Goal: Task Accomplishment & Management: Use online tool/utility

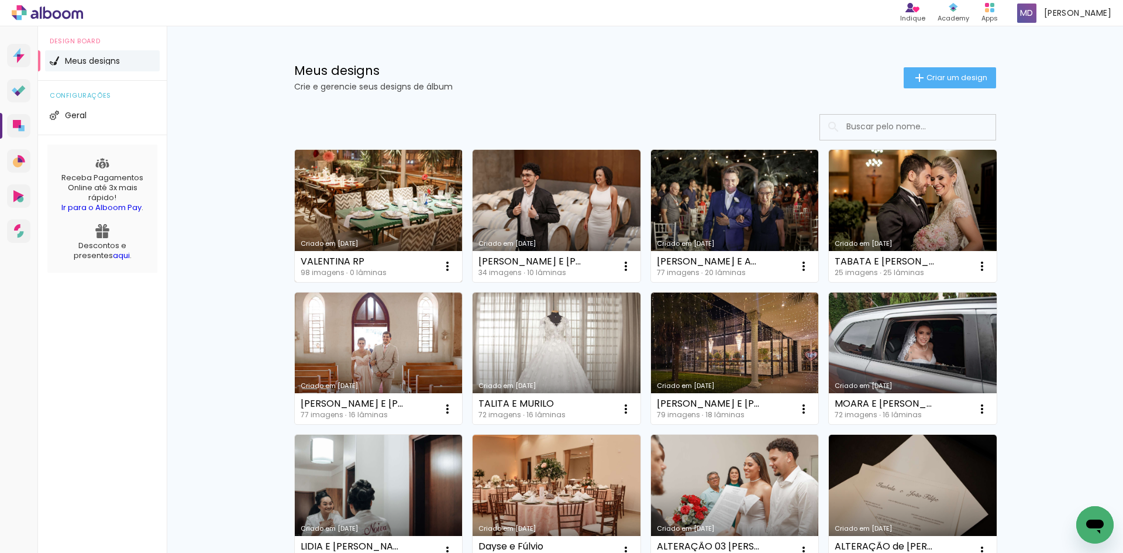
click at [418, 213] on link "Criado em [DATE]" at bounding box center [379, 216] width 168 height 132
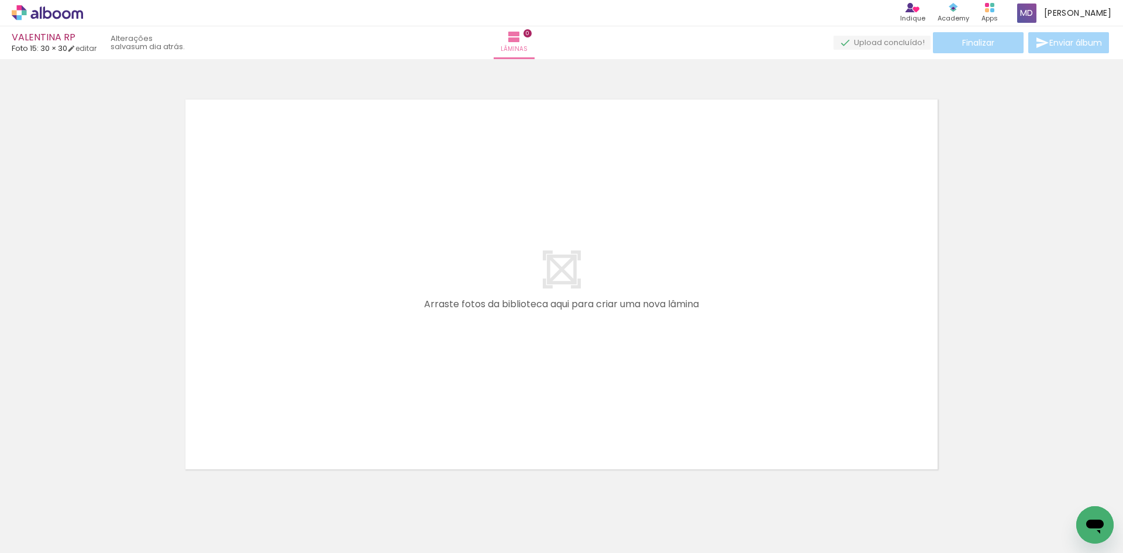
drag, startPoint x: 197, startPoint y: 517, endPoint x: 227, endPoint y: 529, distance: 32.6
click at [305, 405] on quentale-workspace at bounding box center [561, 276] width 1123 height 553
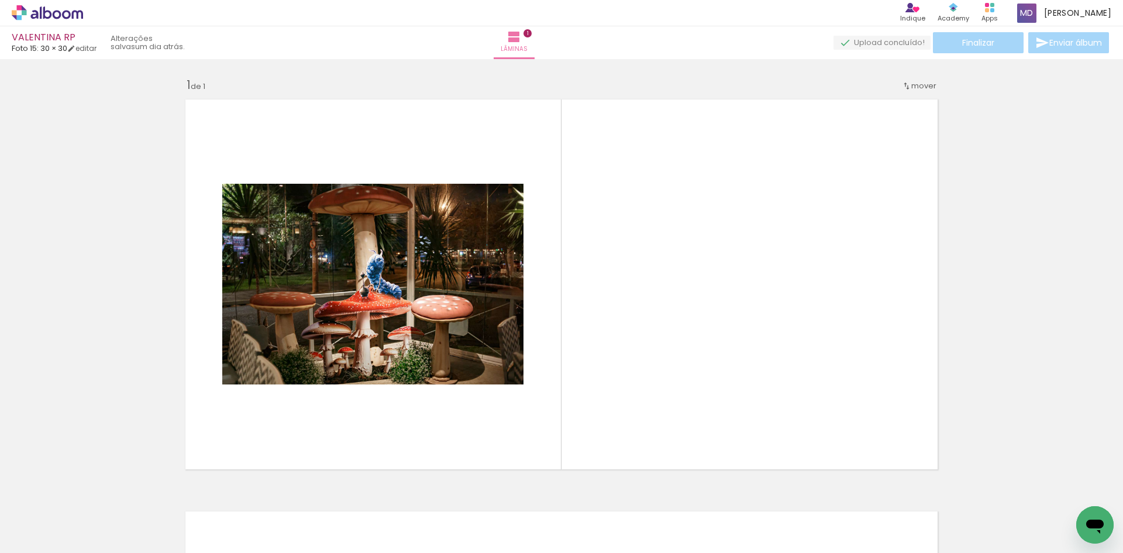
scroll to position [15, 0]
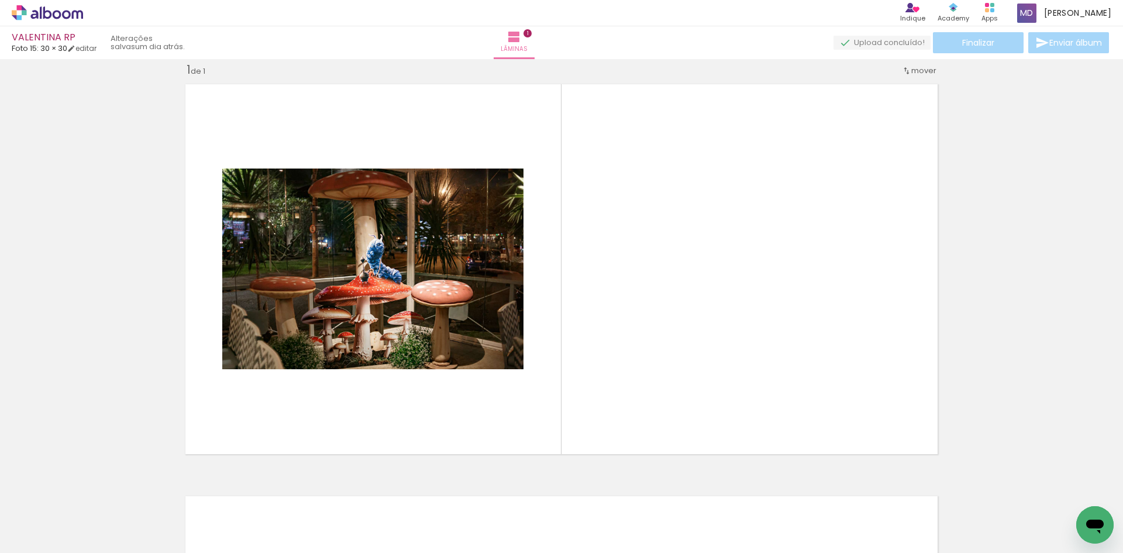
click at [64, 517] on iron-icon at bounding box center [59, 517] width 9 height 9
click at [0, 0] on slot "Não utilizadas" at bounding box center [0, 0] width 0 height 0
type input "Não utilizadas"
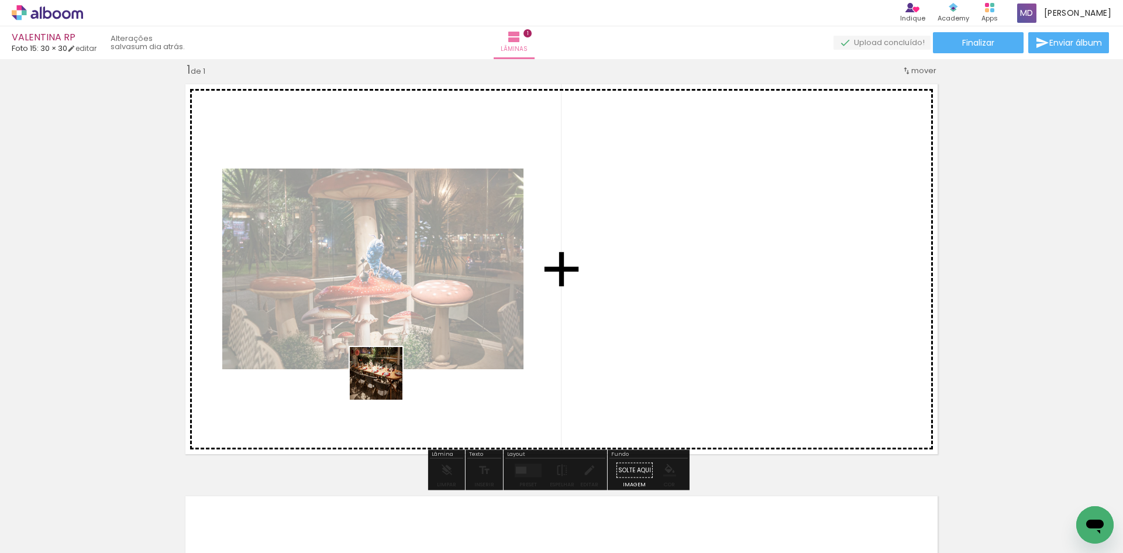
drag, startPoint x: 181, startPoint y: 521, endPoint x: 385, endPoint y: 382, distance: 246.2
click at [385, 382] on quentale-workspace at bounding box center [561, 276] width 1123 height 553
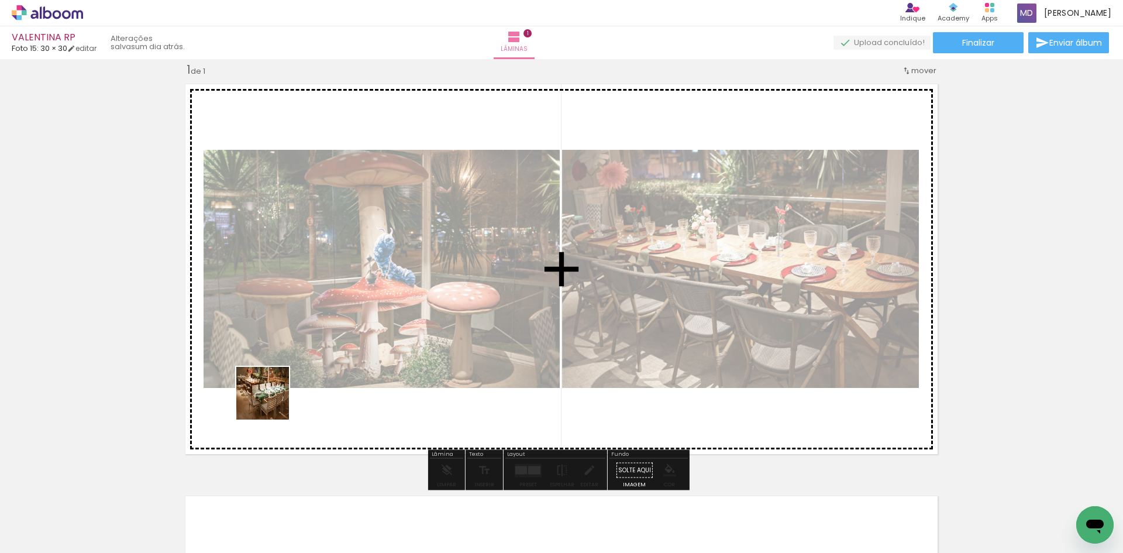
drag, startPoint x: 131, startPoint y: 516, endPoint x: 306, endPoint y: 380, distance: 222.2
click at [309, 377] on quentale-workspace at bounding box center [561, 276] width 1123 height 553
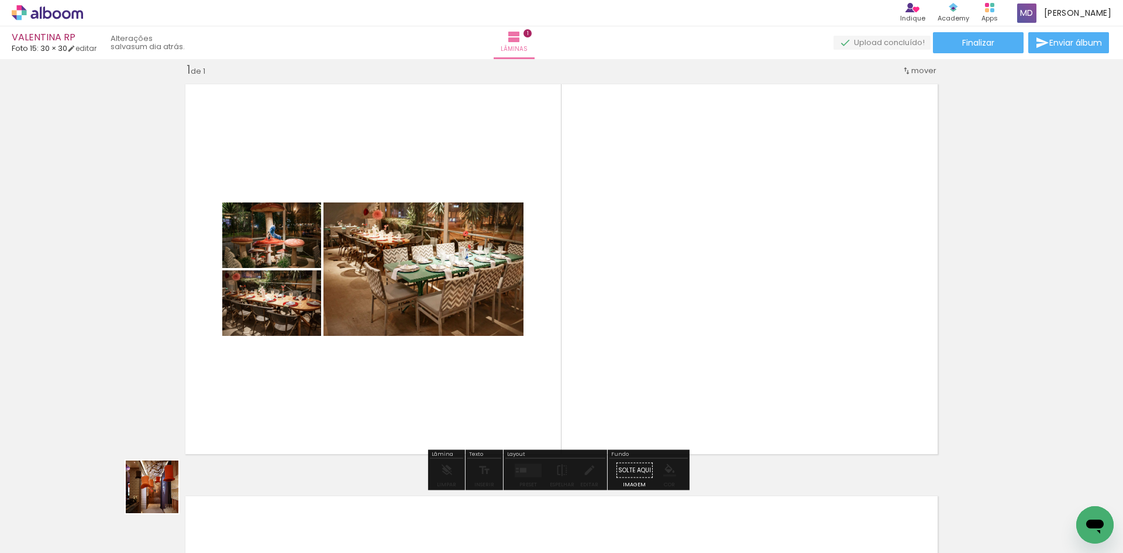
drag, startPoint x: 125, startPoint y: 513, endPoint x: 171, endPoint y: 537, distance: 52.1
click at [294, 401] on quentale-workspace at bounding box center [561, 276] width 1123 height 553
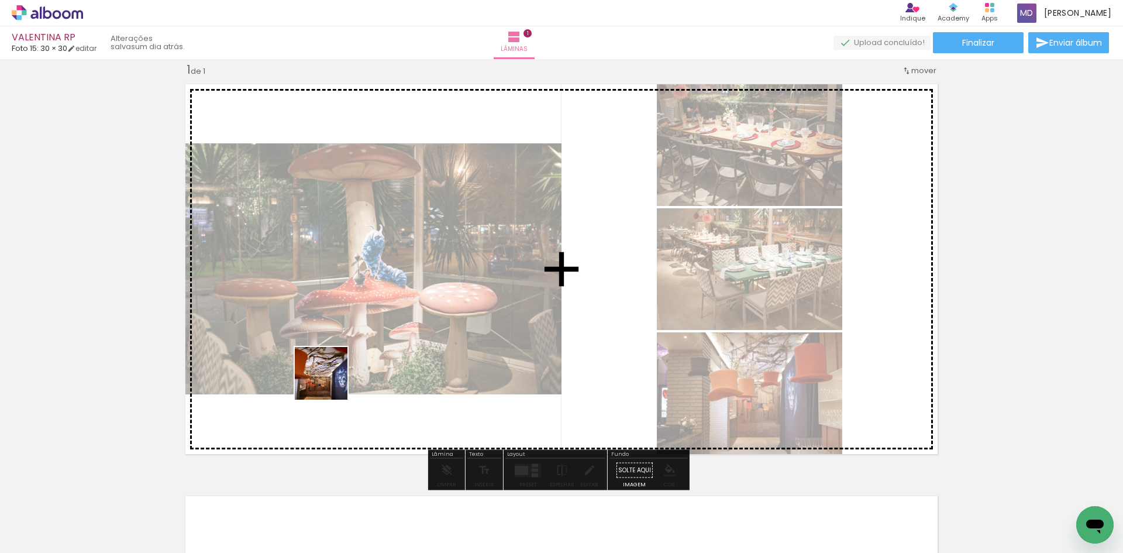
drag, startPoint x: 120, startPoint y: 518, endPoint x: 206, endPoint y: 508, distance: 86.5
click at [330, 382] on quentale-workspace at bounding box center [561, 276] width 1123 height 553
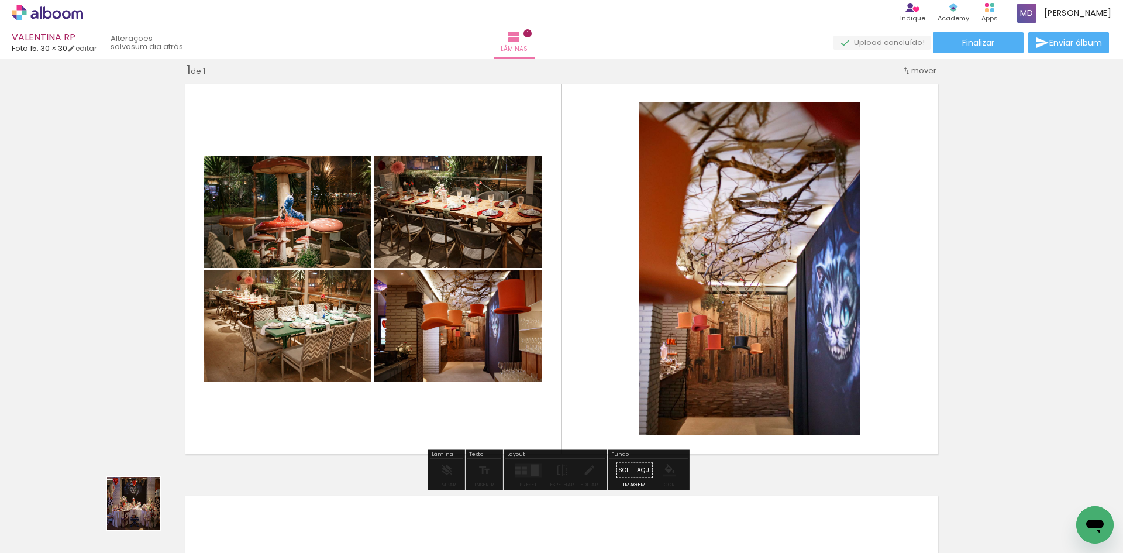
drag, startPoint x: 125, startPoint y: 519, endPoint x: 297, endPoint y: 384, distance: 217.8
click at [297, 383] on quentale-workspace at bounding box center [561, 276] width 1123 height 553
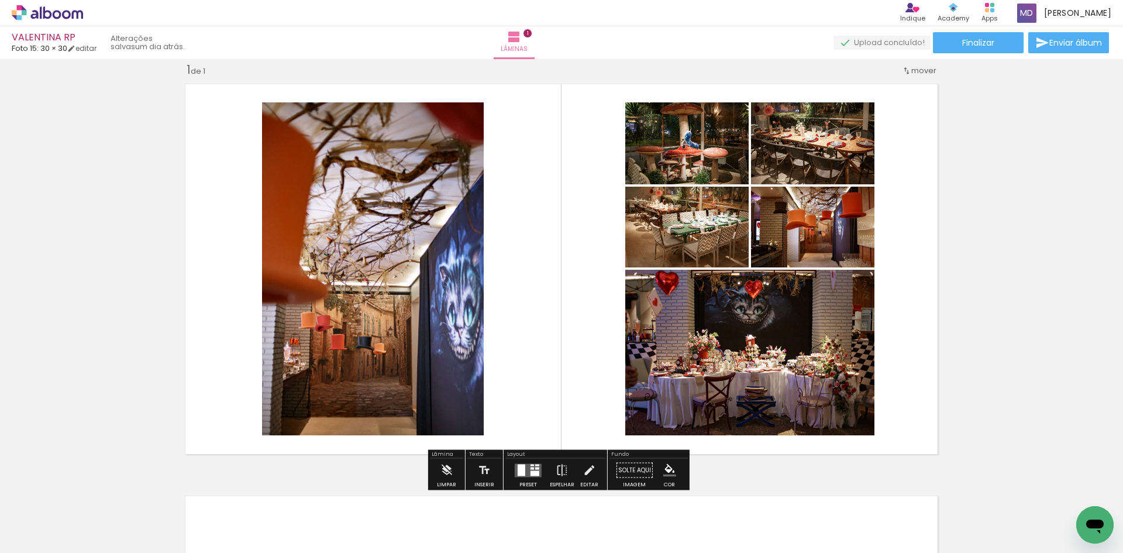
drag, startPoint x: 499, startPoint y: 515, endPoint x: 444, endPoint y: 541, distance: 61.2
click at [531, 383] on quentale-workspace at bounding box center [561, 276] width 1123 height 553
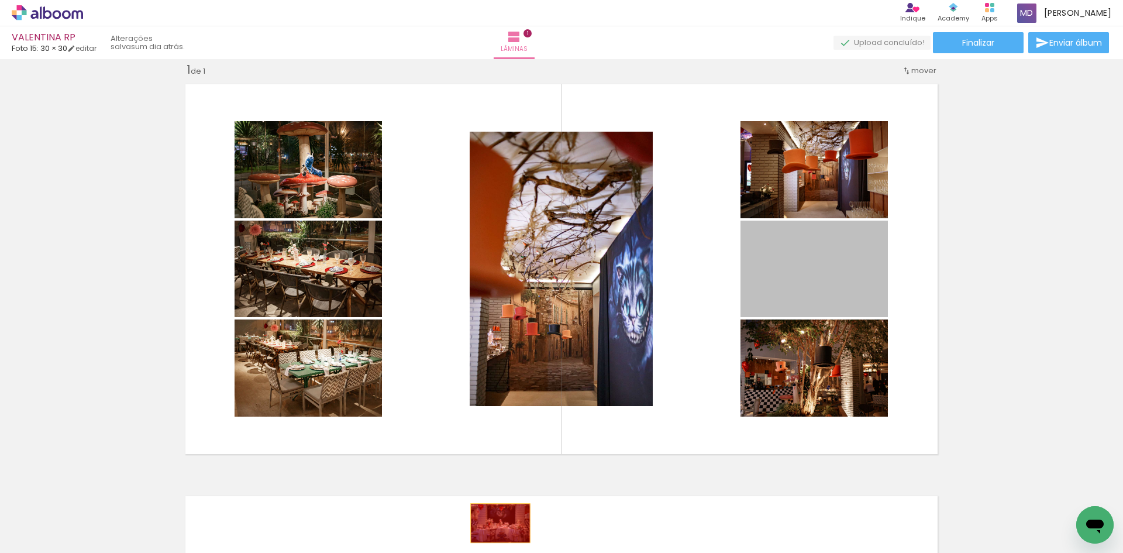
drag, startPoint x: 840, startPoint y: 288, endPoint x: 496, endPoint y: 523, distance: 416.7
click at [496, 523] on quentale-workspace at bounding box center [561, 276] width 1123 height 553
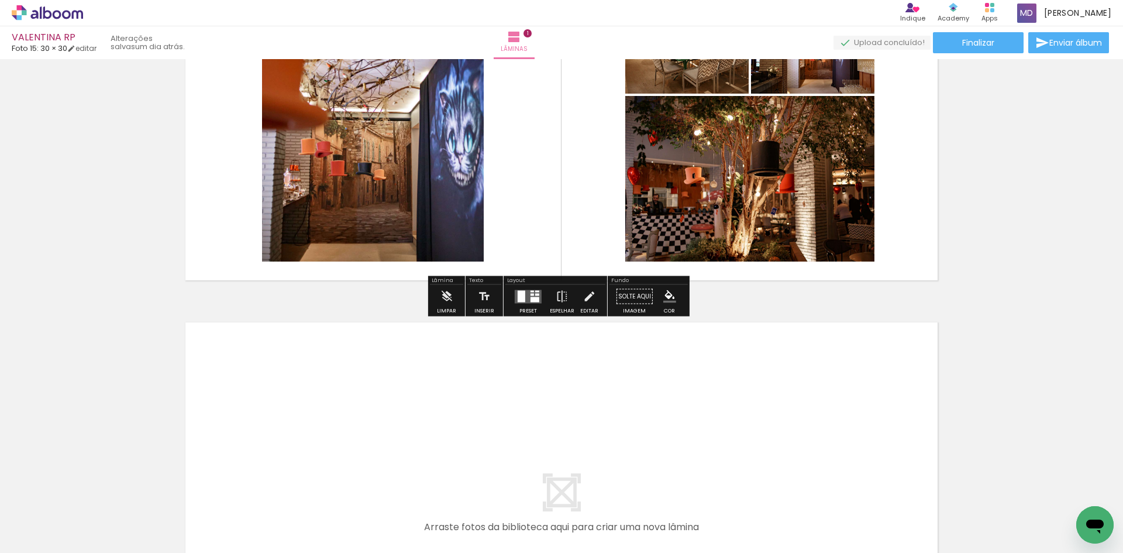
scroll to position [191, 0]
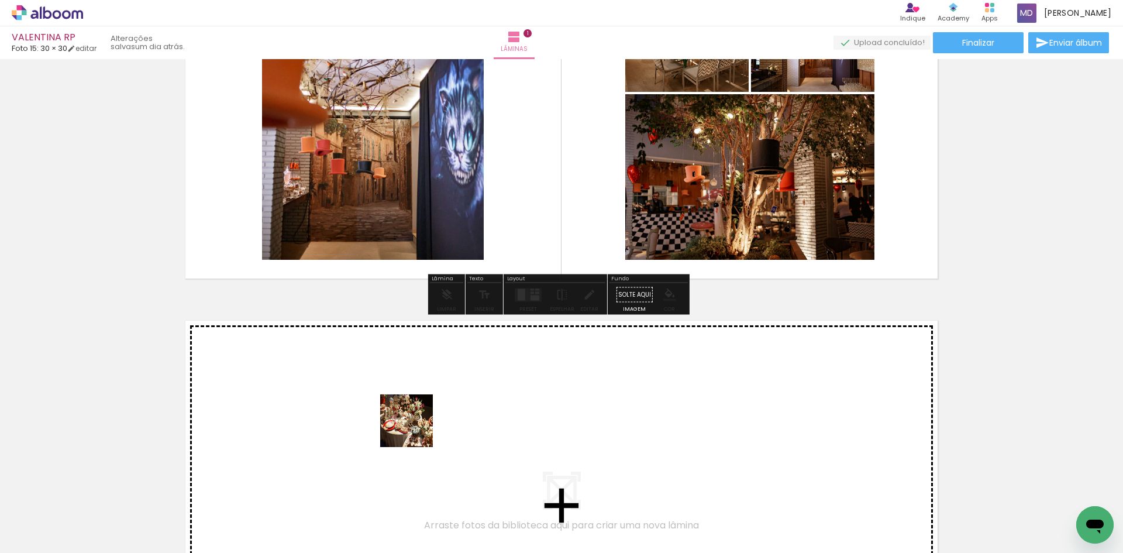
drag, startPoint x: 312, startPoint y: 518, endPoint x: 415, endPoint y: 429, distance: 136.1
click at [415, 429] on quentale-workspace at bounding box center [561, 276] width 1123 height 553
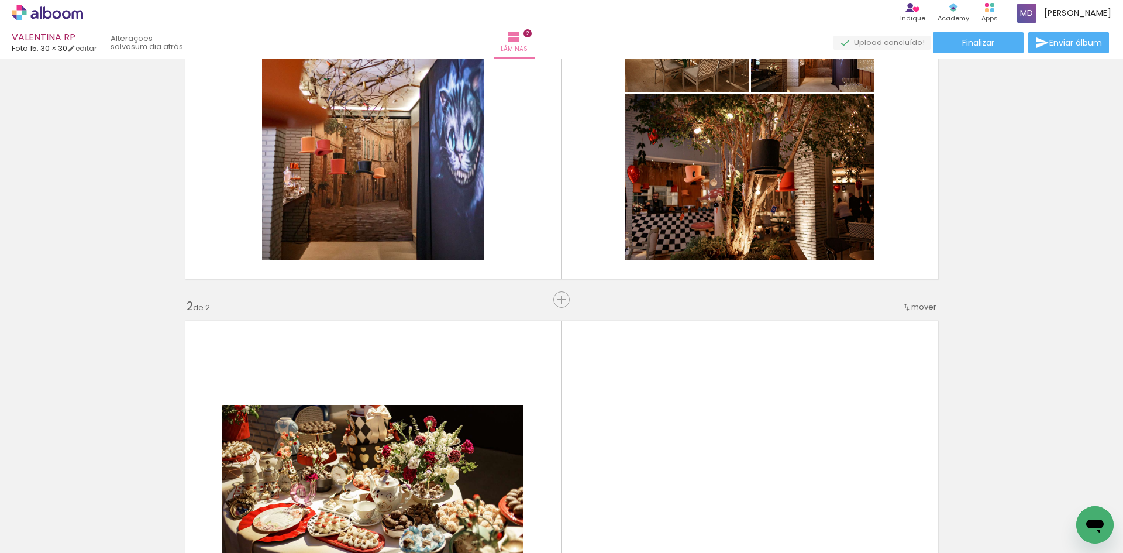
scroll to position [427, 0]
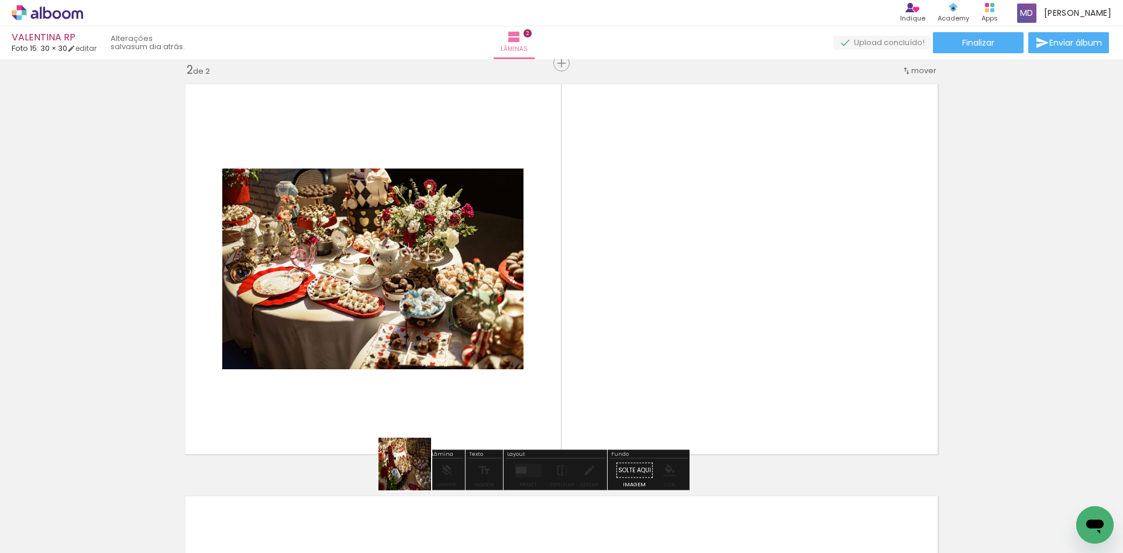
drag, startPoint x: 382, startPoint y: 519, endPoint x: 329, endPoint y: 523, distance: 54.0
click at [444, 409] on quentale-workspace at bounding box center [561, 276] width 1123 height 553
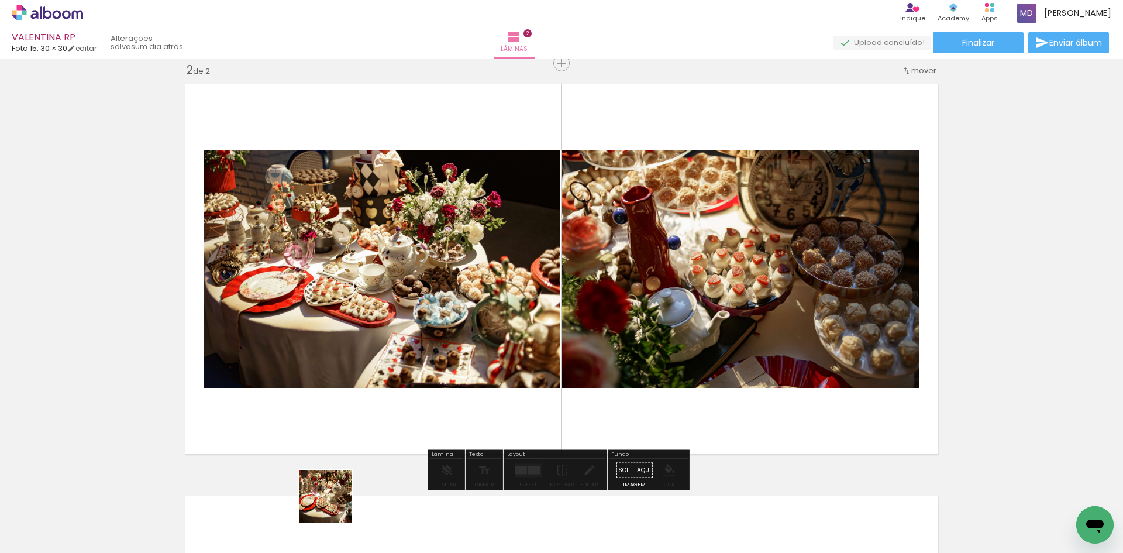
drag, startPoint x: 315, startPoint y: 522, endPoint x: 275, endPoint y: 516, distance: 40.7
click at [417, 418] on quentale-workspace at bounding box center [561, 276] width 1123 height 553
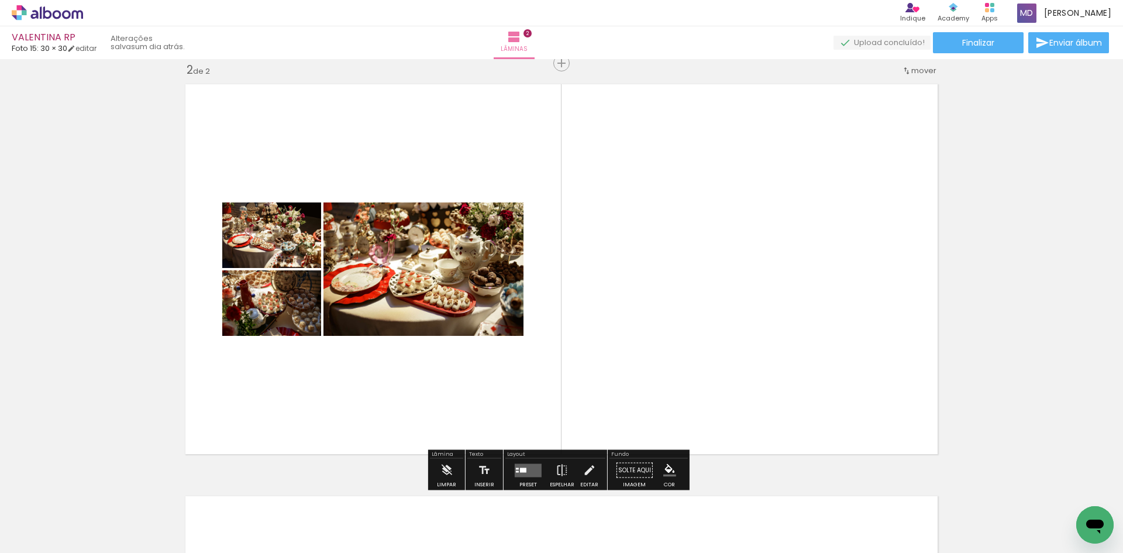
drag, startPoint x: 252, startPoint y: 519, endPoint x: 170, endPoint y: 522, distance: 82.0
click at [360, 416] on quentale-workspace at bounding box center [561, 276] width 1123 height 553
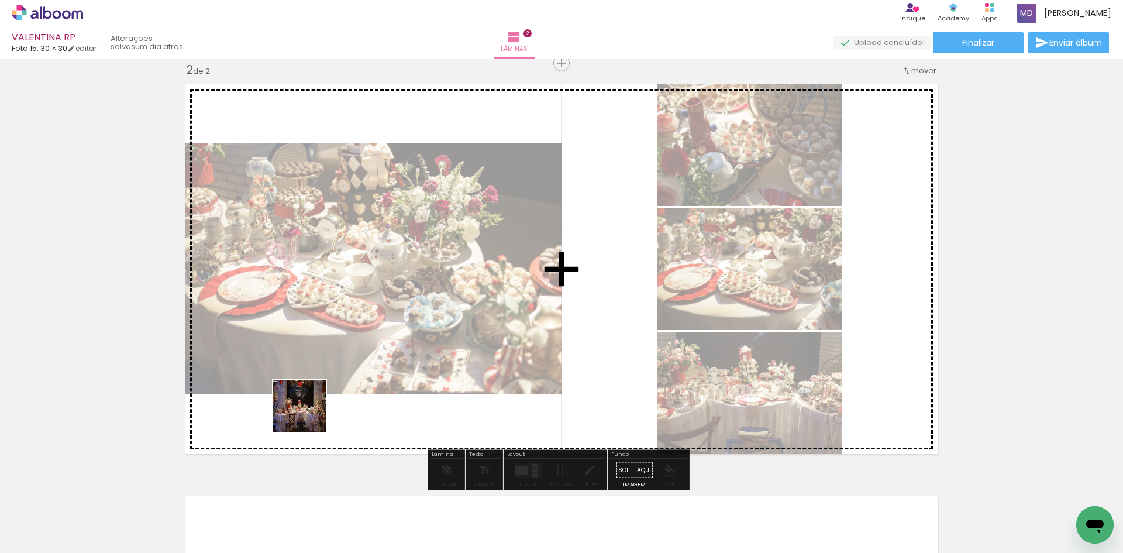
drag, startPoint x: 173, startPoint y: 515, endPoint x: 144, endPoint y: 513, distance: 28.8
click at [311, 413] on quentale-workspace at bounding box center [561, 276] width 1123 height 553
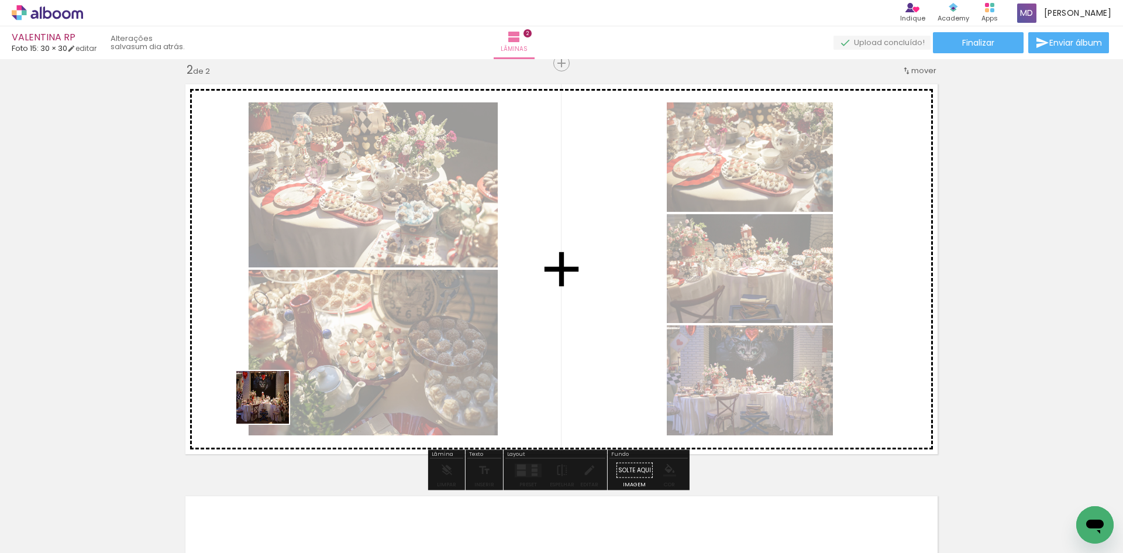
drag, startPoint x: 132, startPoint y: 513, endPoint x: 150, endPoint y: 548, distance: 39.2
click at [292, 396] on quentale-workspace at bounding box center [561, 276] width 1123 height 553
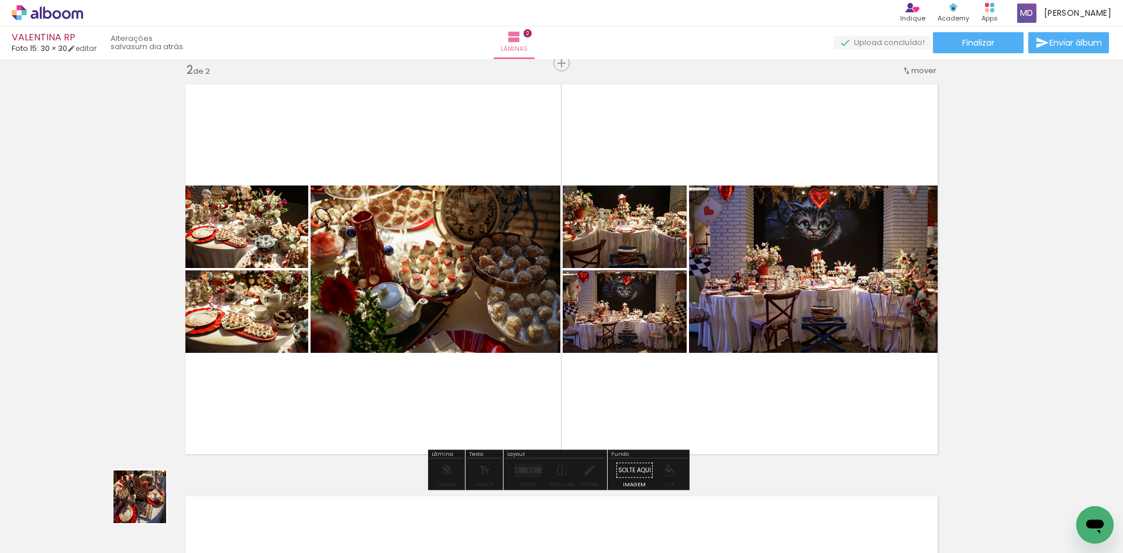
drag, startPoint x: 127, startPoint y: 519, endPoint x: 429, endPoint y: 421, distance: 316.8
click at [284, 401] on quentale-workspace at bounding box center [561, 276] width 1123 height 553
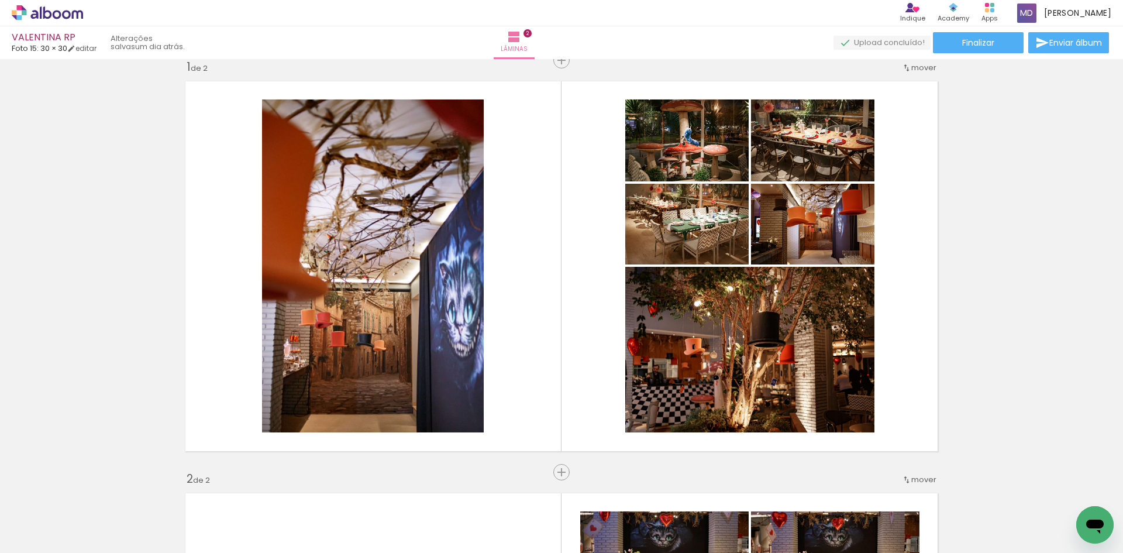
scroll to position [18, 0]
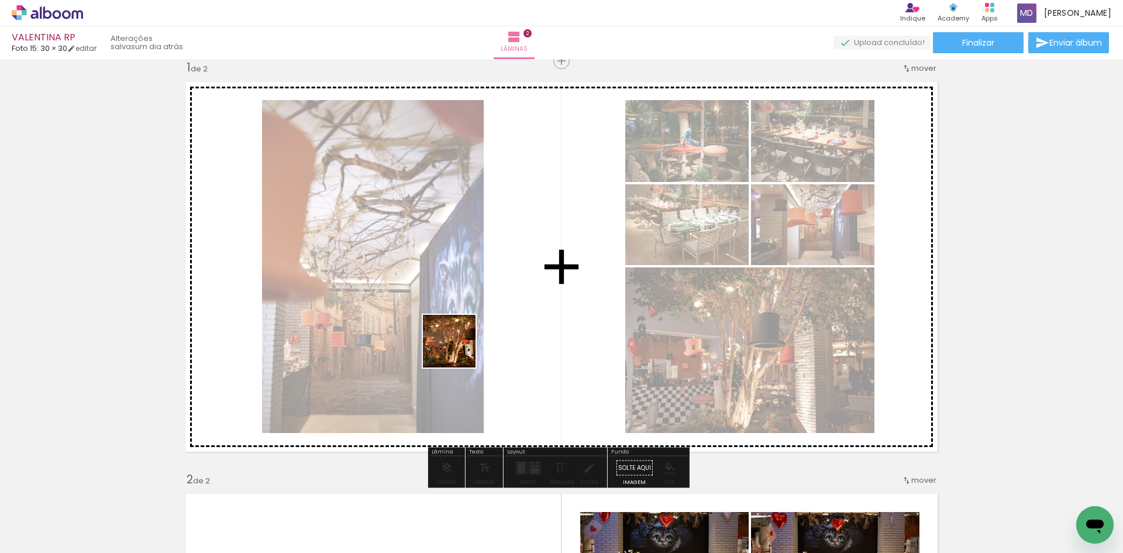
drag, startPoint x: 123, startPoint y: 519, endPoint x: 353, endPoint y: 2, distance: 565.5
click at [466, 347] on quentale-workspace at bounding box center [561, 276] width 1123 height 553
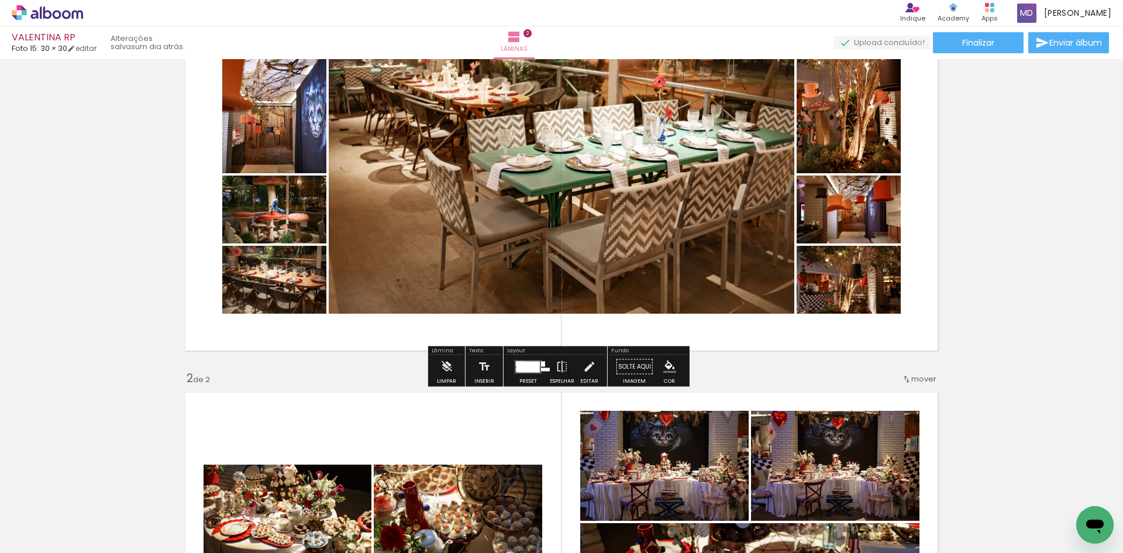
scroll to position [175, 0]
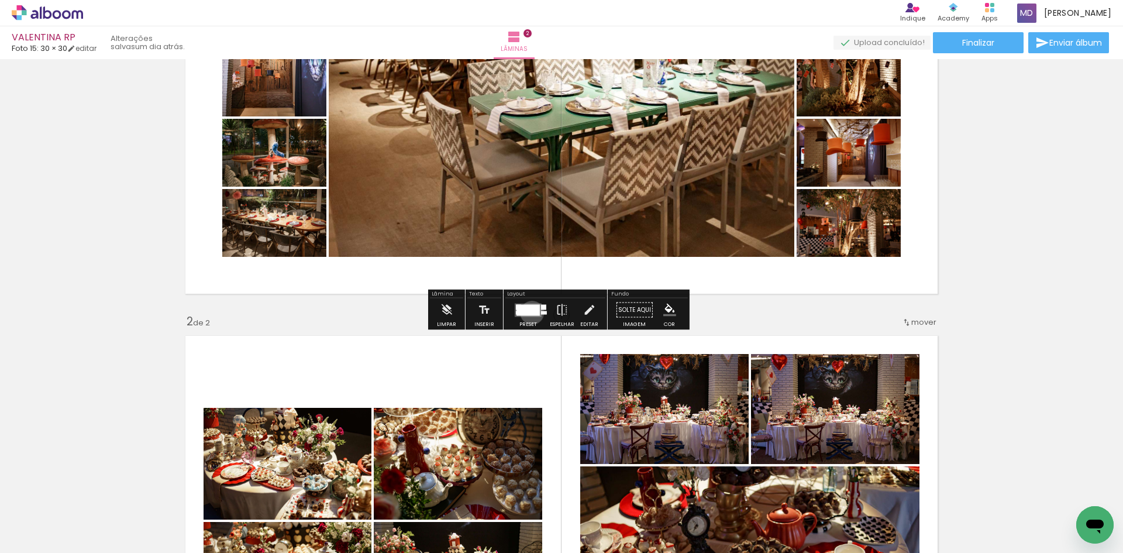
click at [529, 312] on div at bounding box center [527, 309] width 23 height 11
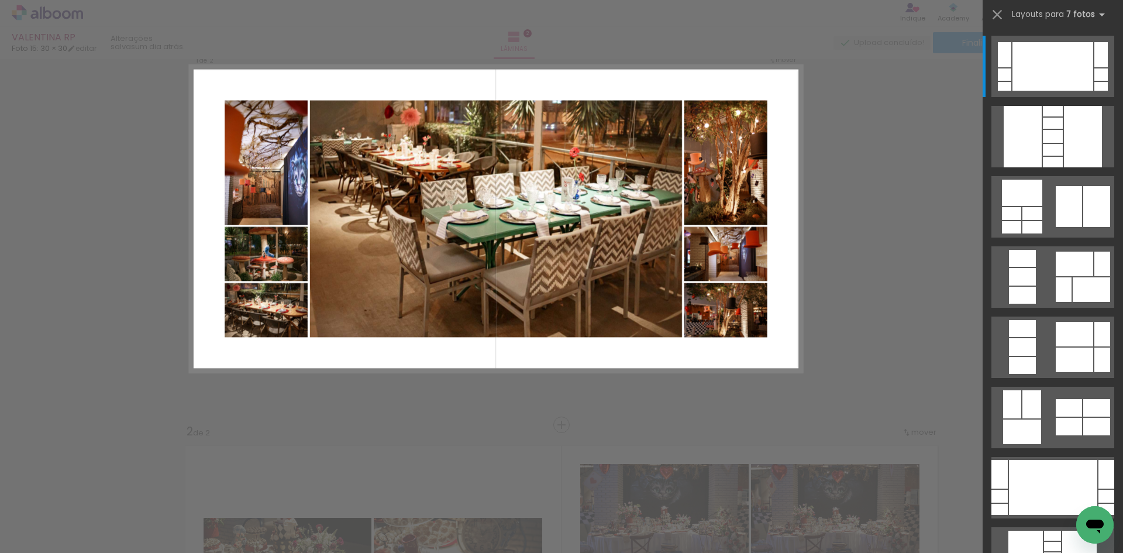
scroll to position [15, 0]
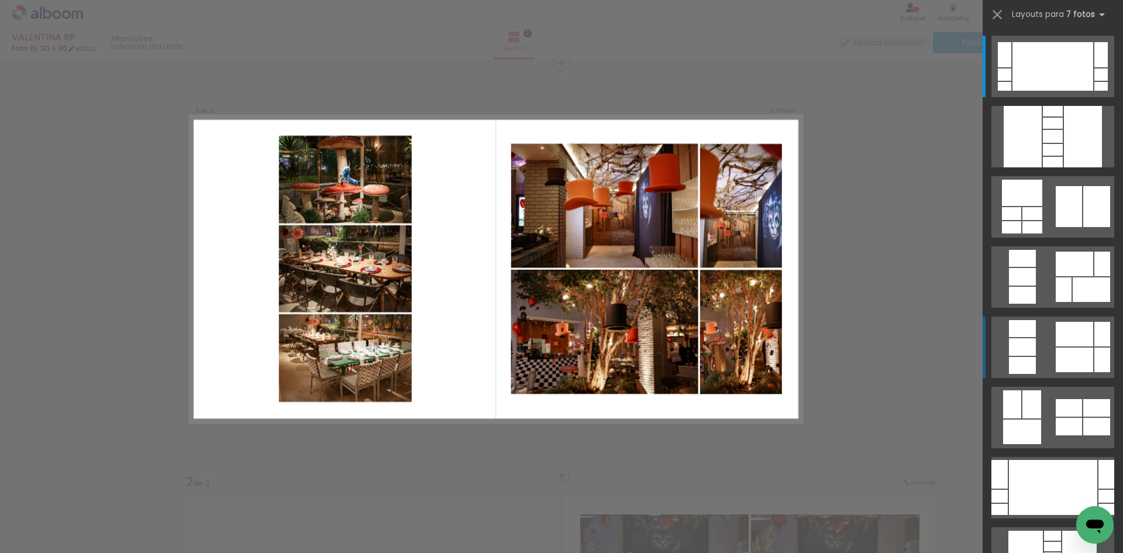
click at [1062, 343] on div at bounding box center [1074, 334] width 37 height 25
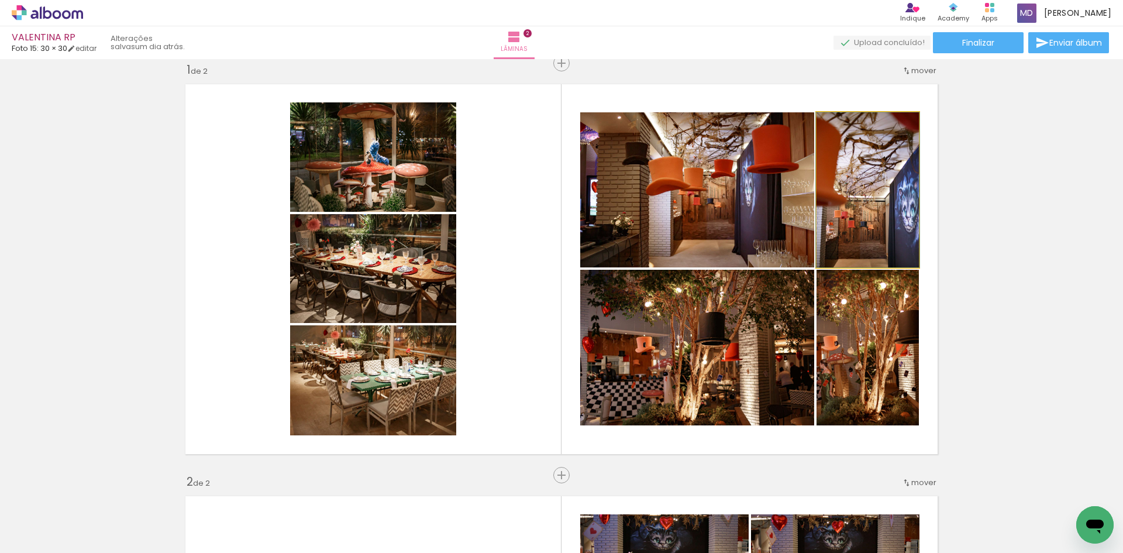
click at [869, 242] on quentale-photo at bounding box center [867, 189] width 102 height 155
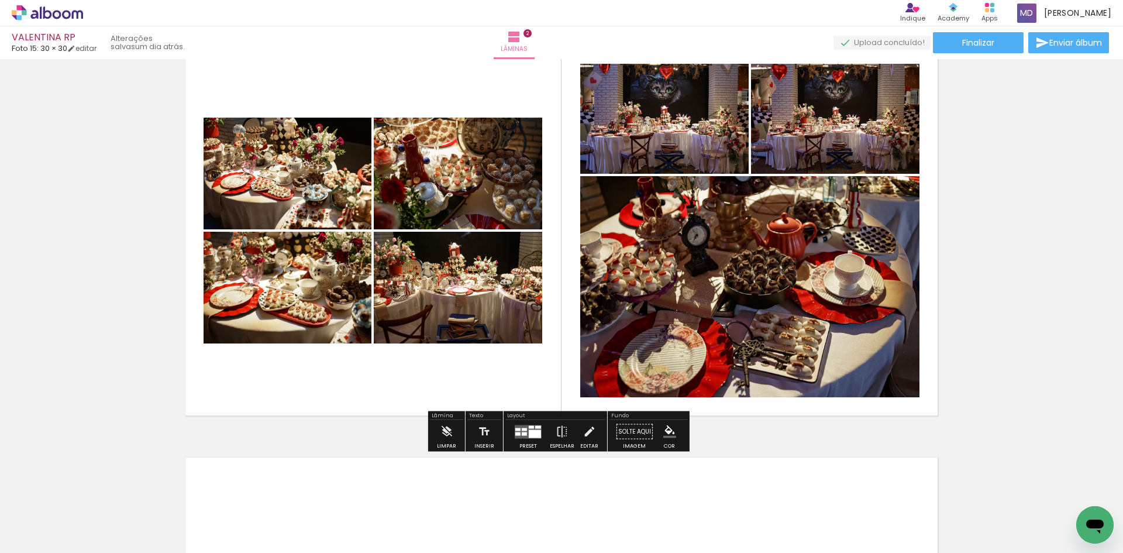
scroll to position [483, 0]
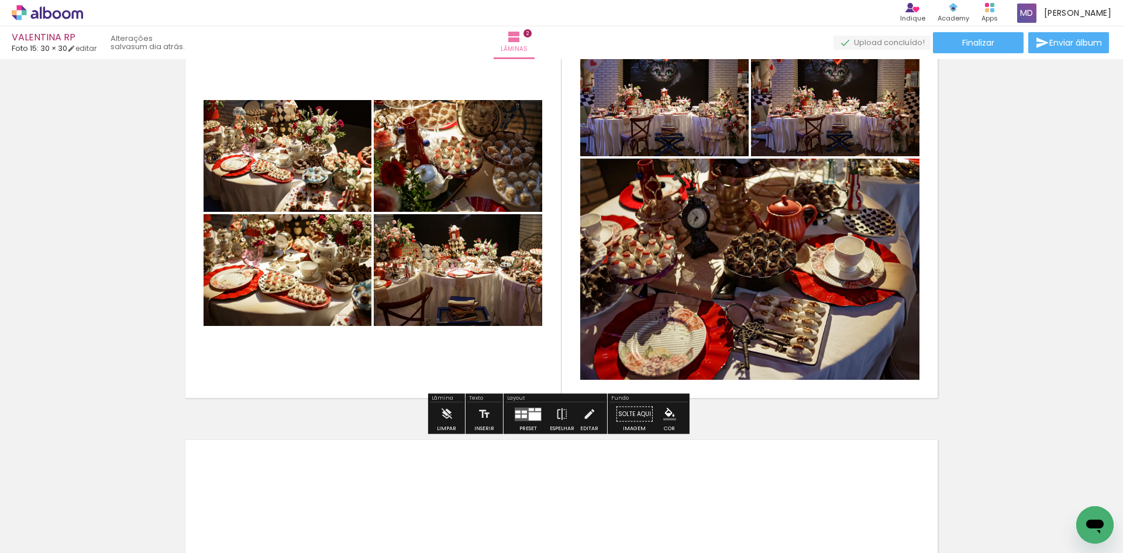
click at [531, 413] on div at bounding box center [535, 416] width 12 height 8
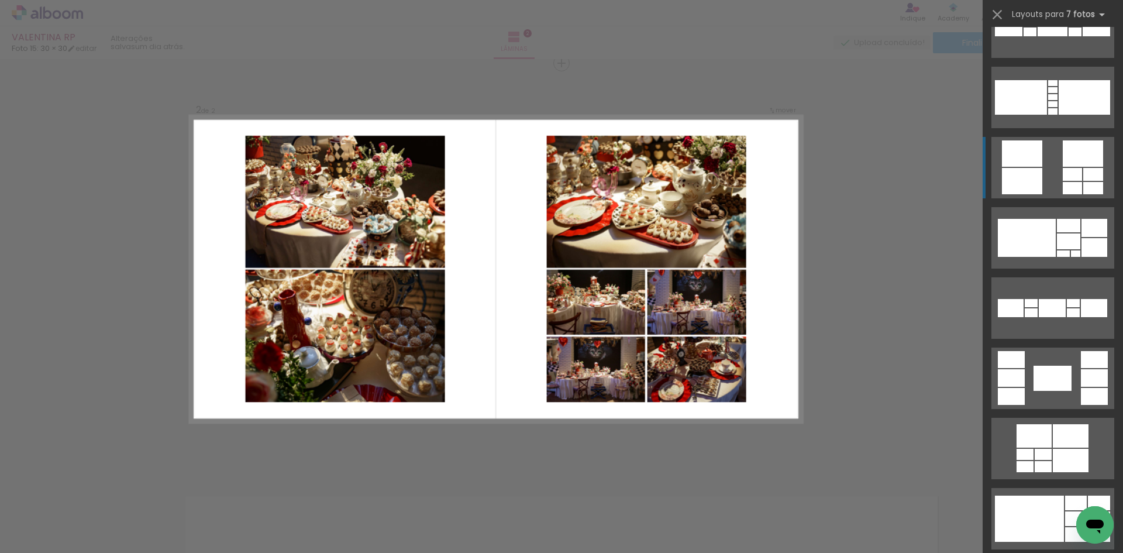
scroll to position [234, 0]
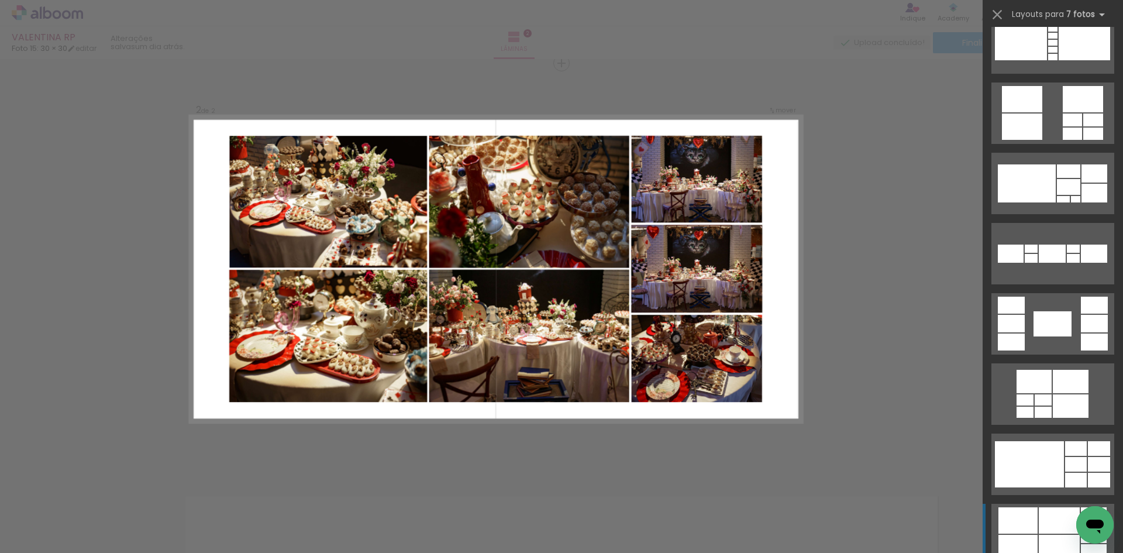
click at [1039, 512] on div at bounding box center [1059, 520] width 41 height 26
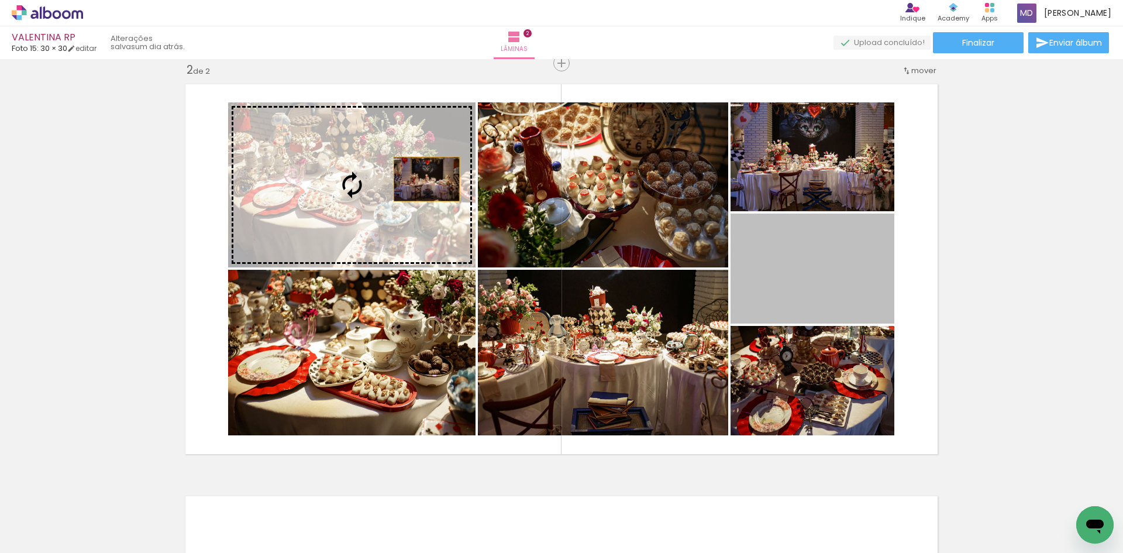
drag, startPoint x: 836, startPoint y: 277, endPoint x: 422, endPoint y: 179, distance: 424.9
click at [0, 0] on slot at bounding box center [0, 0] width 0 height 0
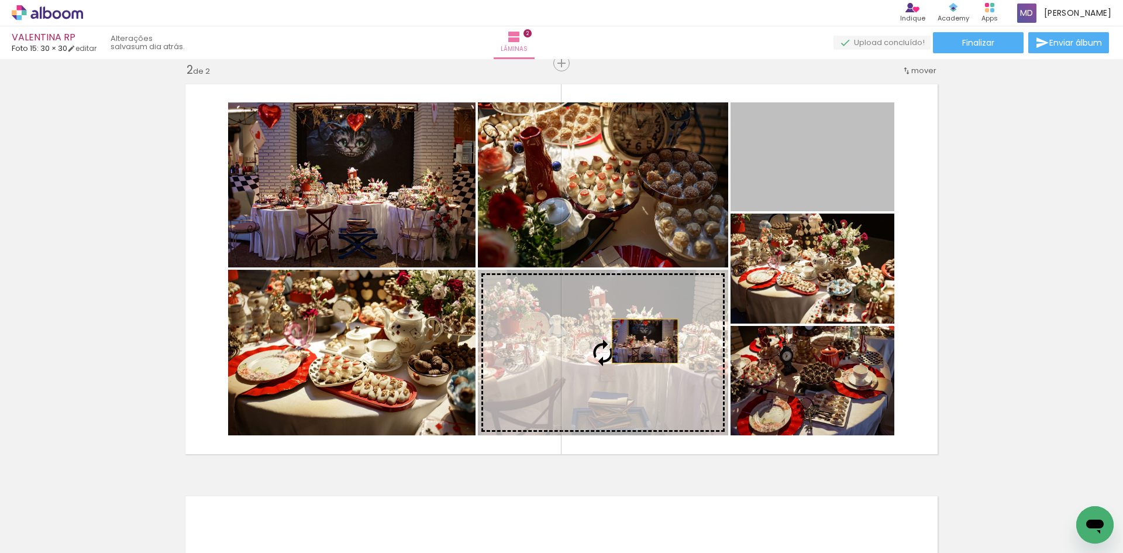
drag, startPoint x: 840, startPoint y: 165, endPoint x: 636, endPoint y: 349, distance: 274.6
click at [0, 0] on slot at bounding box center [0, 0] width 0 height 0
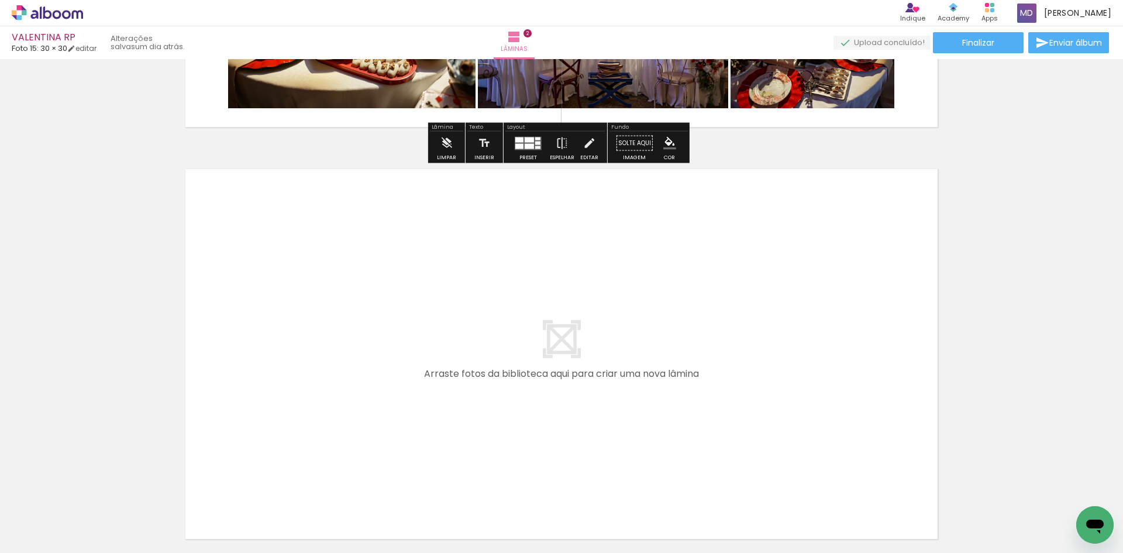
scroll to position [836, 0]
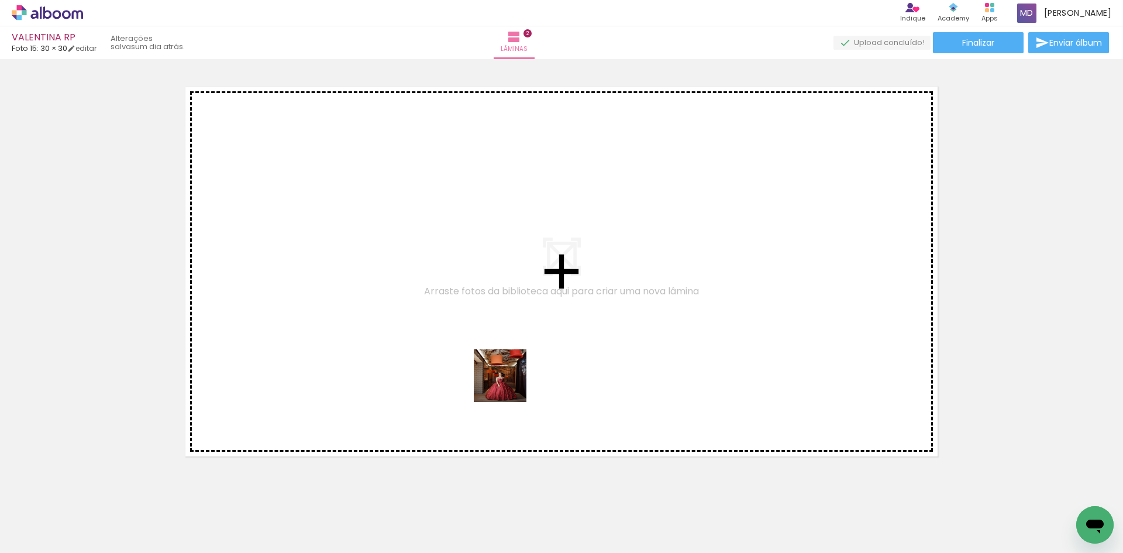
drag, startPoint x: 442, startPoint y: 512, endPoint x: 509, endPoint y: 384, distance: 143.9
click at [509, 384] on quentale-workspace at bounding box center [561, 276] width 1123 height 553
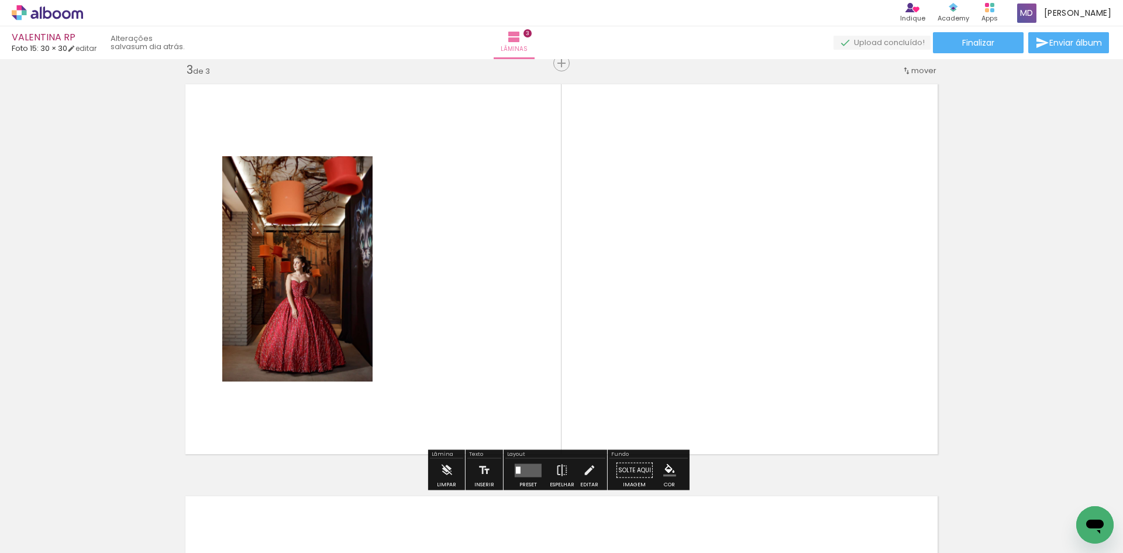
scroll to position [839, 0]
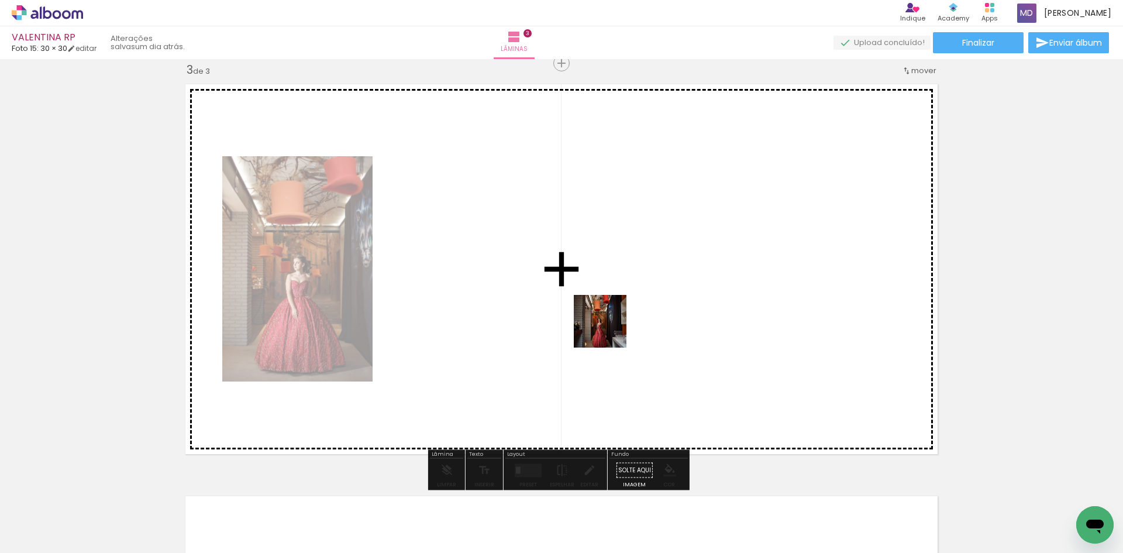
drag, startPoint x: 385, startPoint y: 515, endPoint x: 609, endPoint y: 330, distance: 289.9
click at [609, 330] on quentale-workspace at bounding box center [561, 276] width 1123 height 553
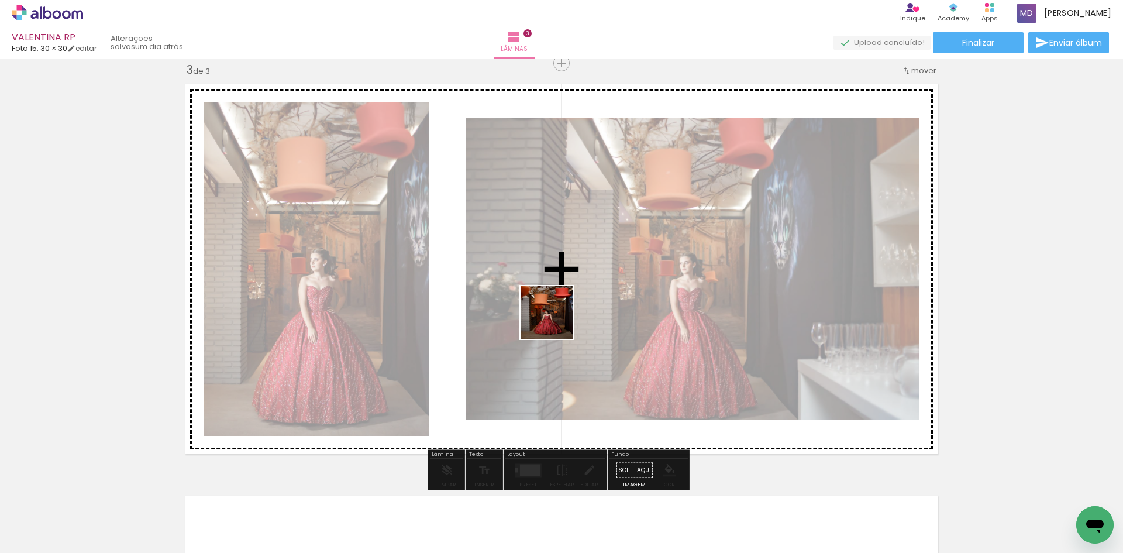
drag, startPoint x: 446, startPoint y: 523, endPoint x: 557, endPoint y: 319, distance: 232.4
click at [557, 319] on quentale-workspace at bounding box center [561, 276] width 1123 height 553
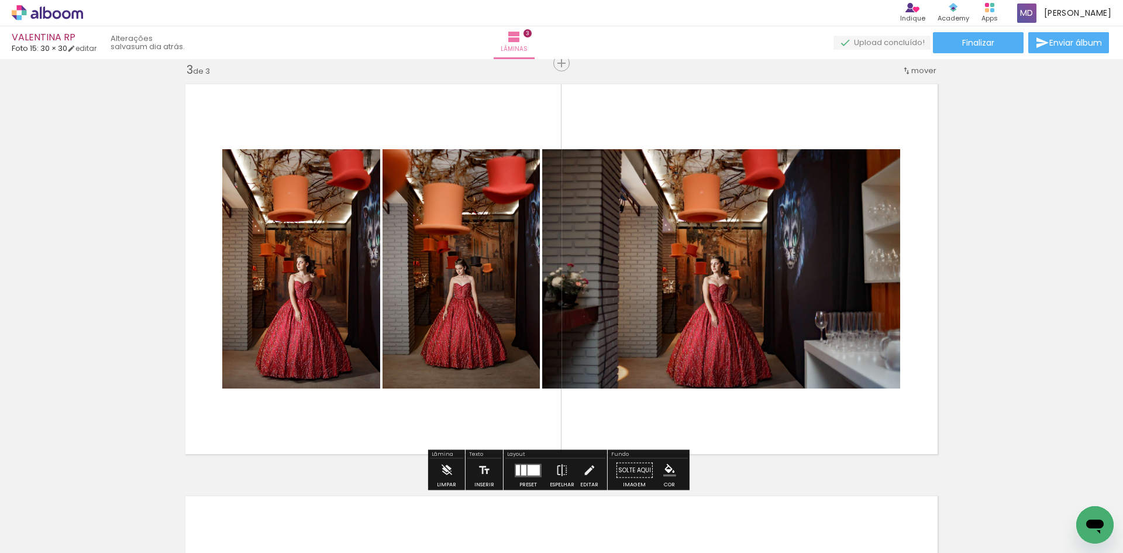
scroll to position [897, 0]
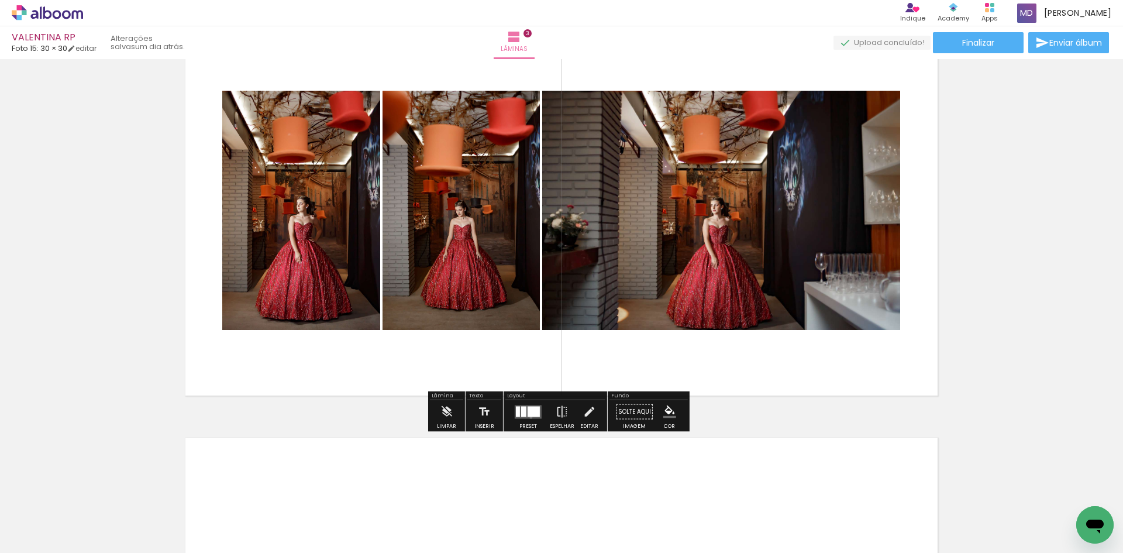
click at [528, 417] on quentale-layouter at bounding box center [528, 411] width 27 height 13
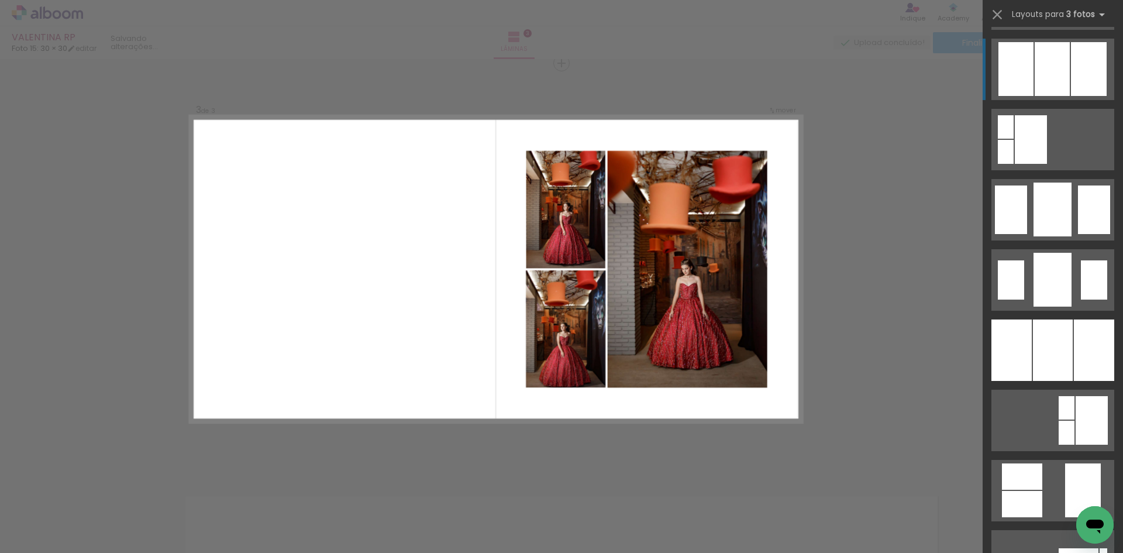
scroll to position [4562, 0]
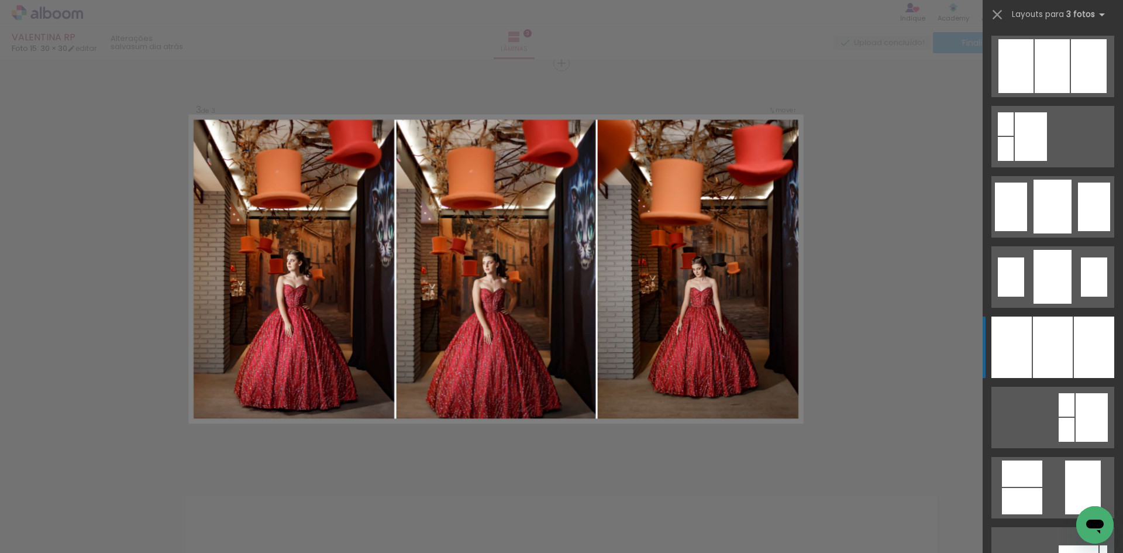
click at [1055, 349] on div at bounding box center [1053, 346] width 40 height 61
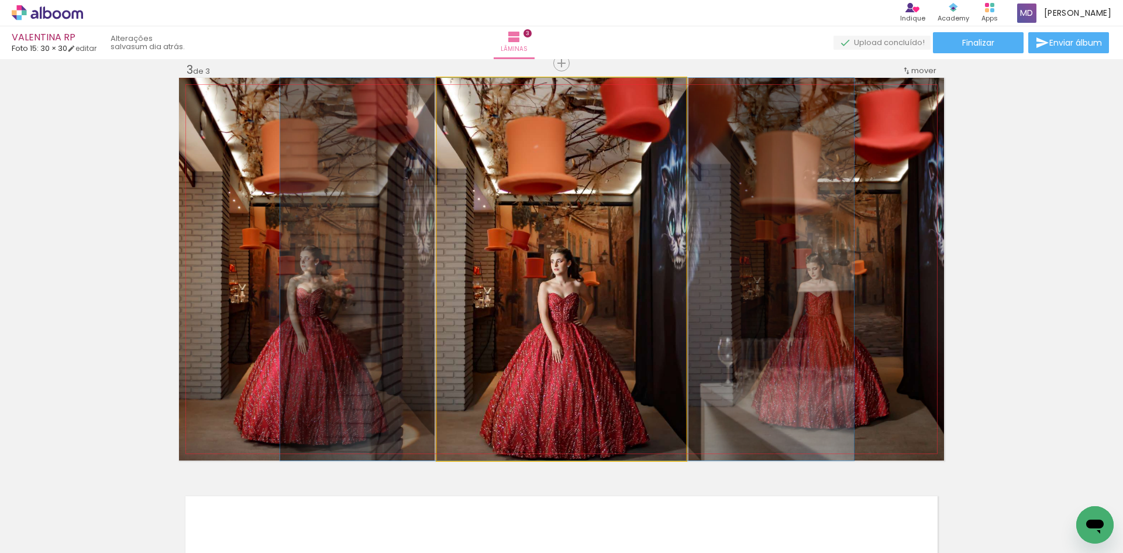
drag, startPoint x: 611, startPoint y: 359, endPoint x: 616, endPoint y: 306, distance: 53.5
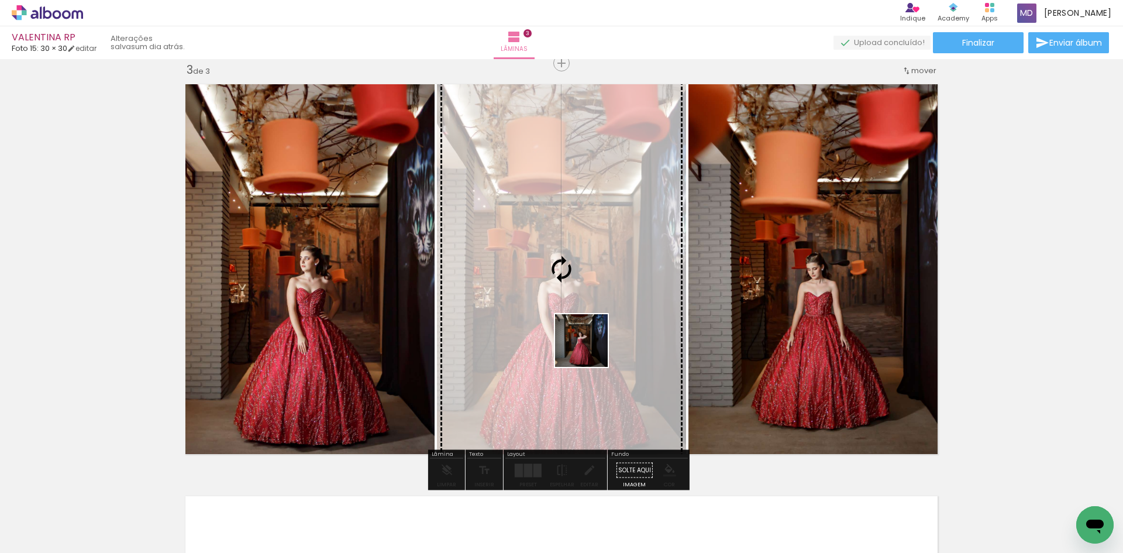
drag, startPoint x: 575, startPoint y: 514, endPoint x: 590, endPoint y: 349, distance: 165.6
click at [590, 349] on quentale-workspace at bounding box center [561, 276] width 1123 height 553
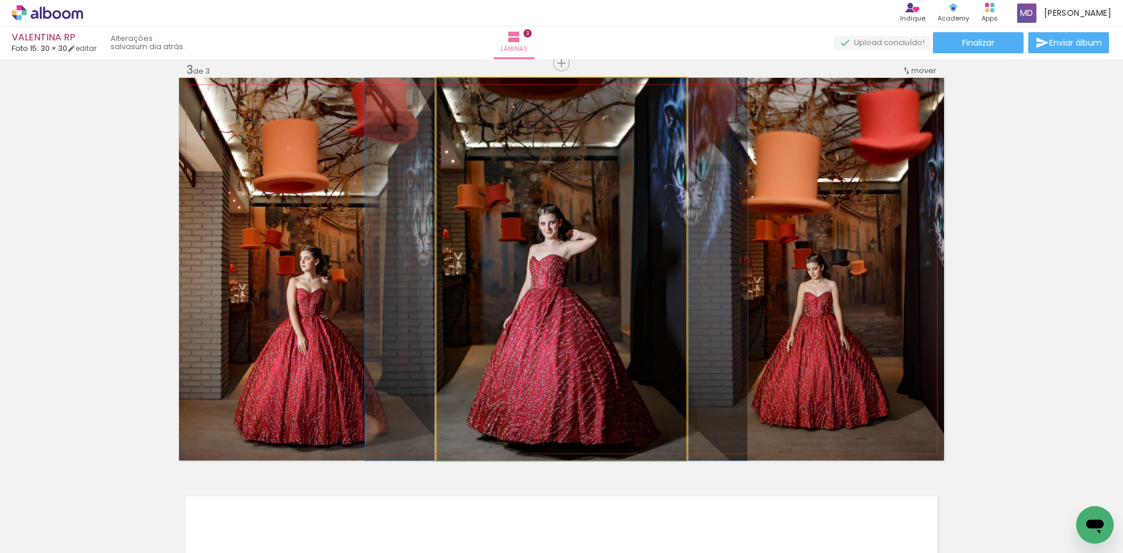
drag, startPoint x: 589, startPoint y: 356, endPoint x: 584, endPoint y: 359, distance: 6.0
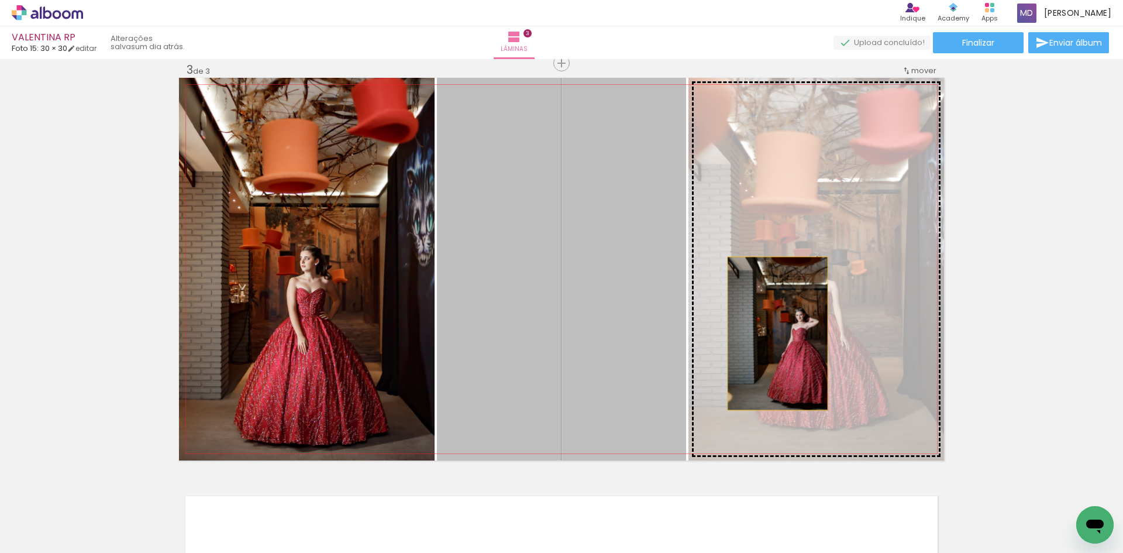
drag, startPoint x: 610, startPoint y: 325, endPoint x: 773, endPoint y: 333, distance: 163.4
click at [0, 0] on slot at bounding box center [0, 0] width 0 height 0
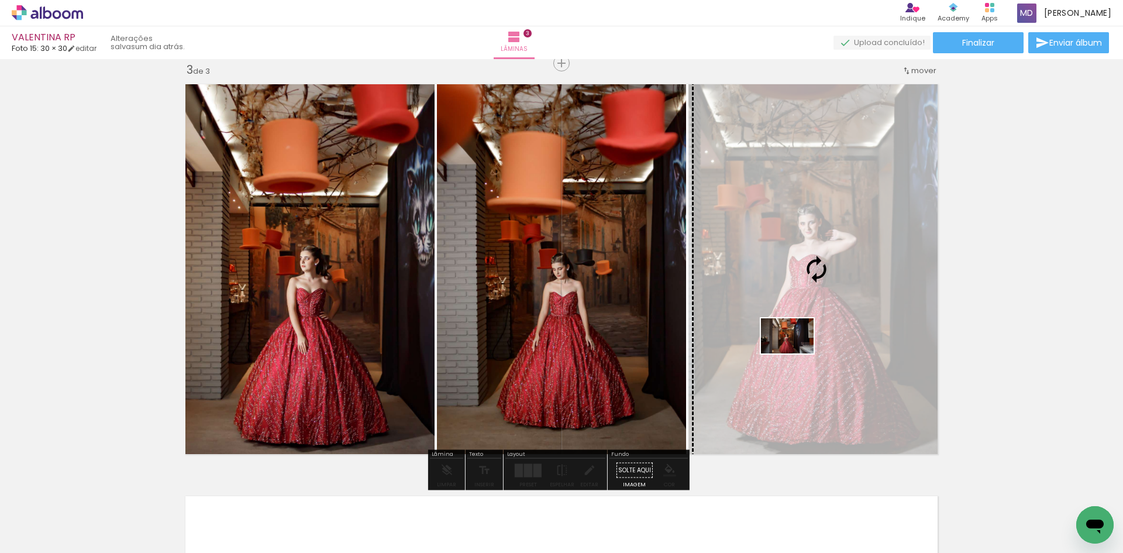
drag, startPoint x: 376, startPoint y: 516, endPoint x: 796, endPoint y: 353, distance: 450.5
click at [796, 353] on quentale-workspace at bounding box center [561, 276] width 1123 height 553
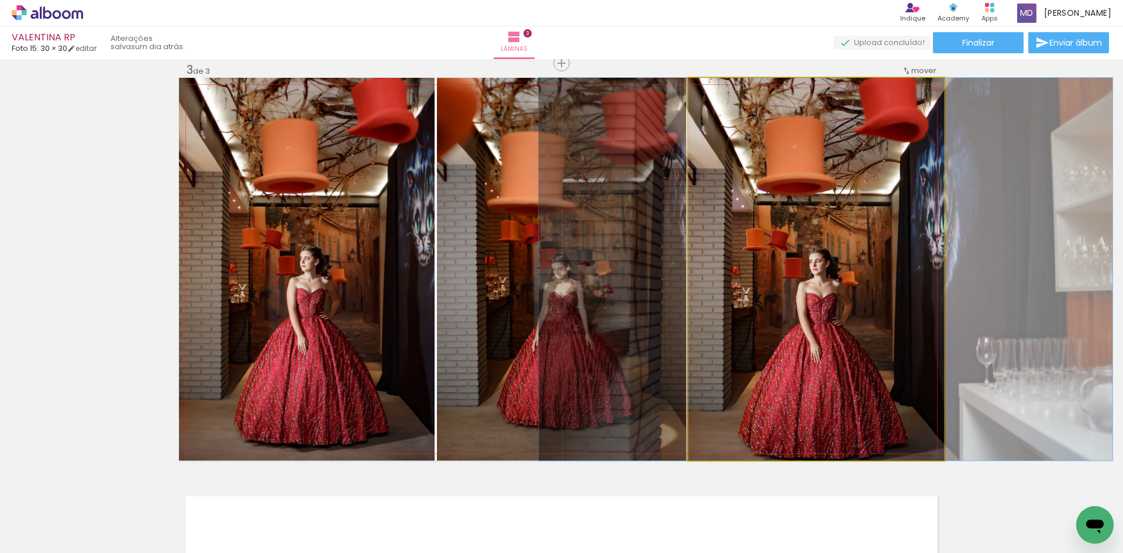
drag, startPoint x: 834, startPoint y: 357, endPoint x: 843, endPoint y: 342, distance: 17.9
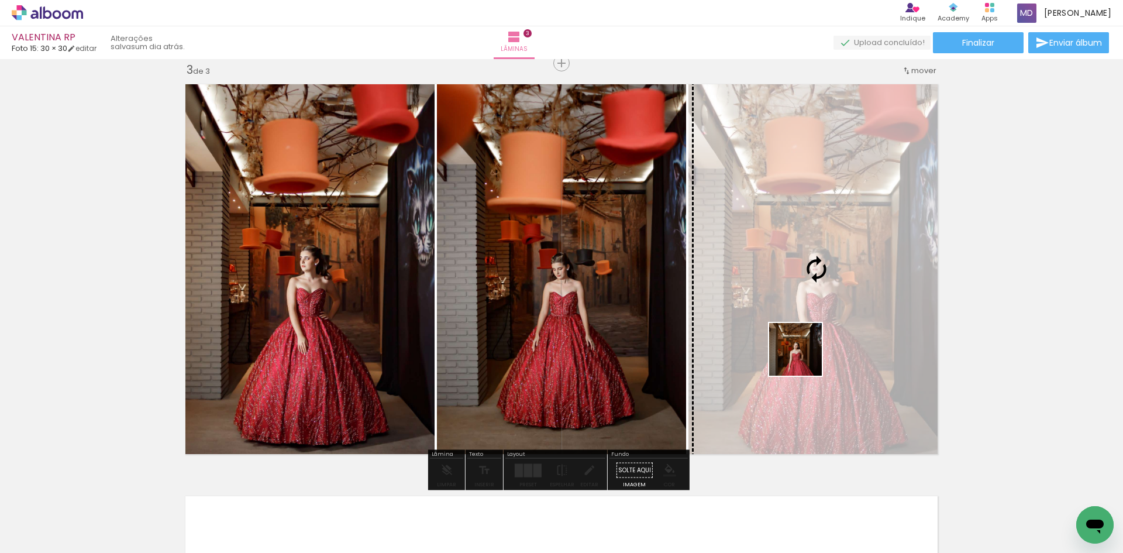
drag, startPoint x: 378, startPoint y: 519, endPoint x: 804, endPoint y: 358, distance: 455.3
click at [804, 358] on quentale-workspace at bounding box center [561, 276] width 1123 height 553
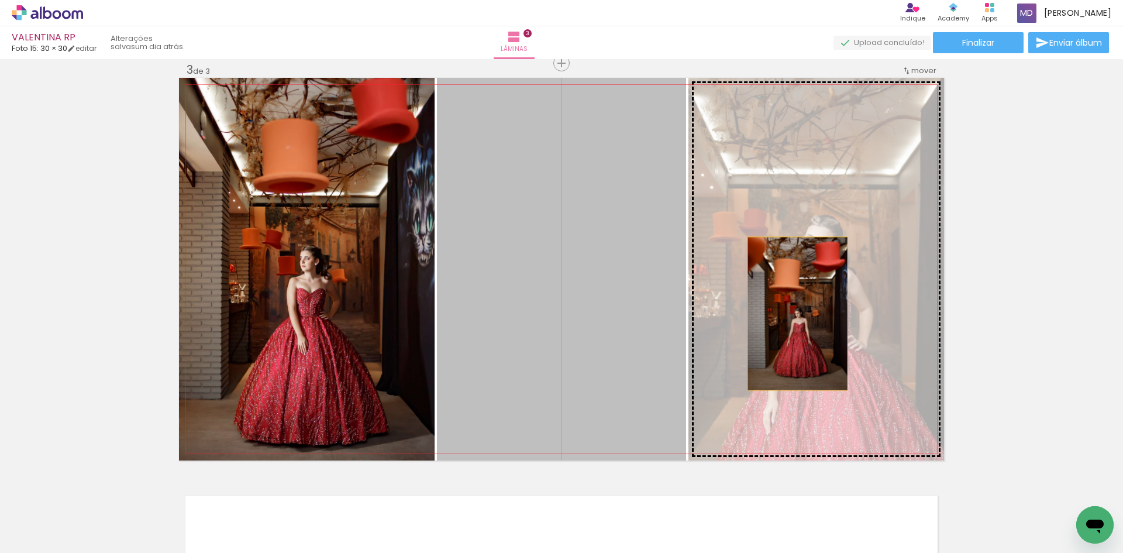
drag, startPoint x: 635, startPoint y: 314, endPoint x: 793, endPoint y: 313, distance: 158.5
click at [0, 0] on slot at bounding box center [0, 0] width 0 height 0
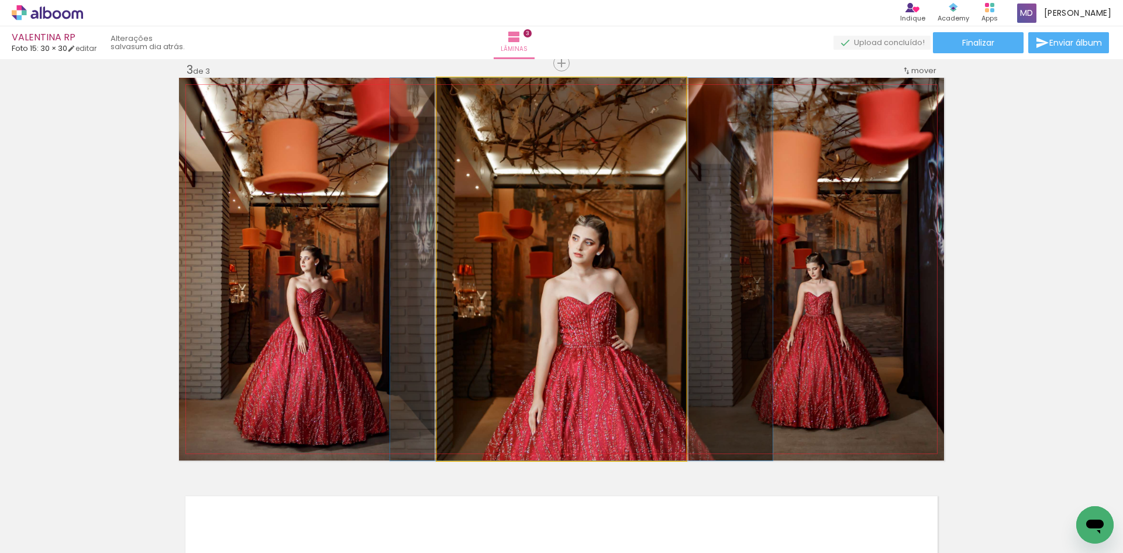
drag, startPoint x: 612, startPoint y: 333, endPoint x: 632, endPoint y: 332, distance: 19.9
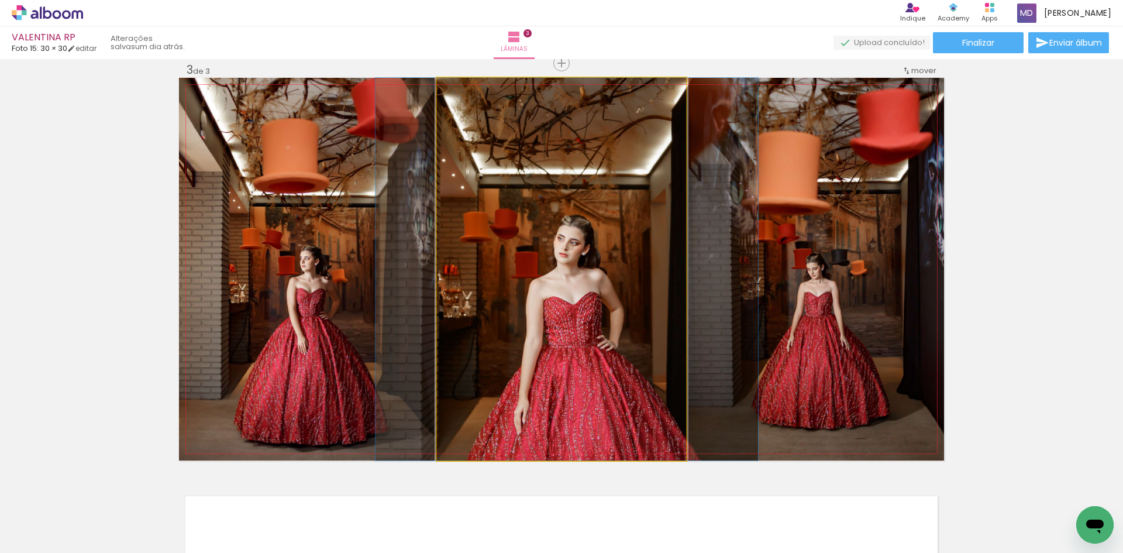
drag, startPoint x: 642, startPoint y: 343, endPoint x: 630, endPoint y: 340, distance: 11.4
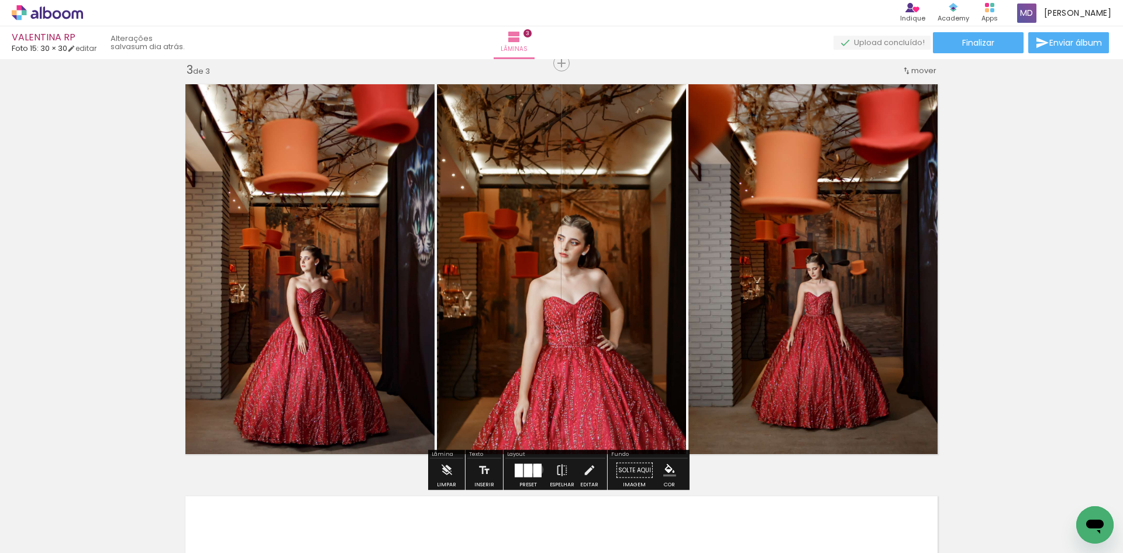
click at [535, 469] on div at bounding box center [537, 469] width 8 height 13
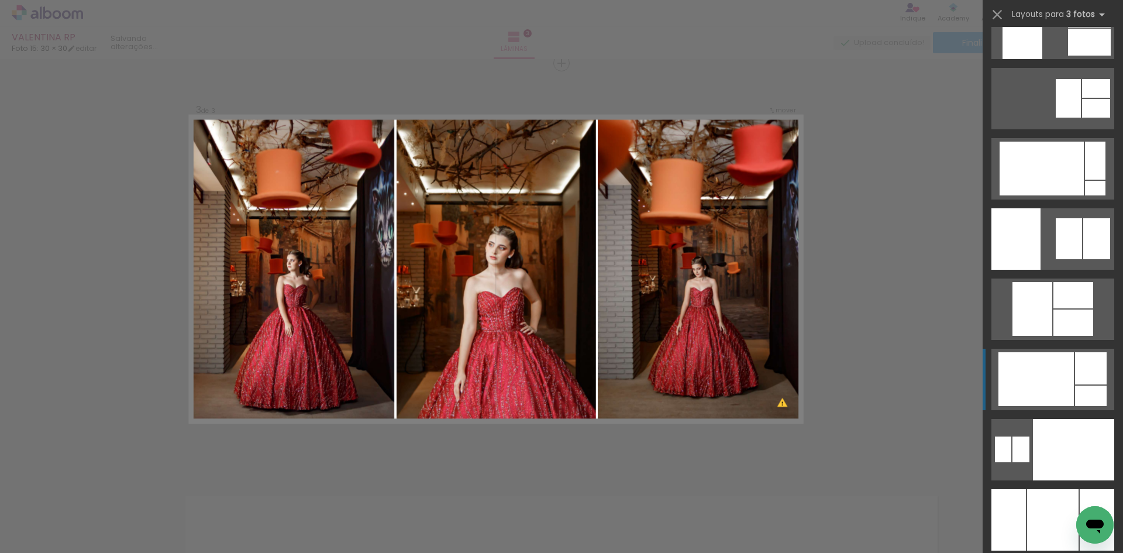
scroll to position [7427, 0]
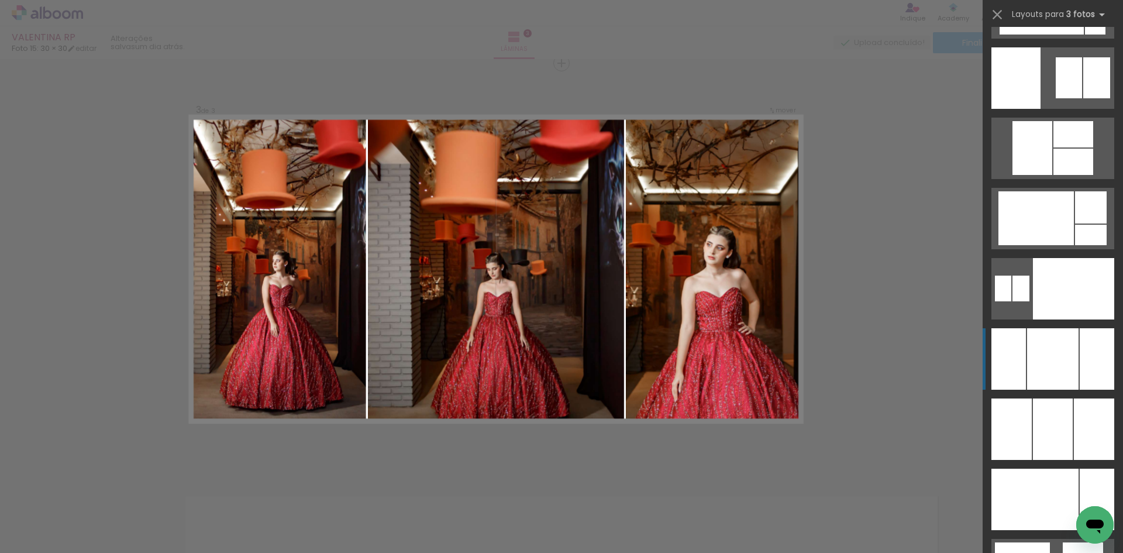
click at [1063, 364] on div at bounding box center [1052, 358] width 51 height 61
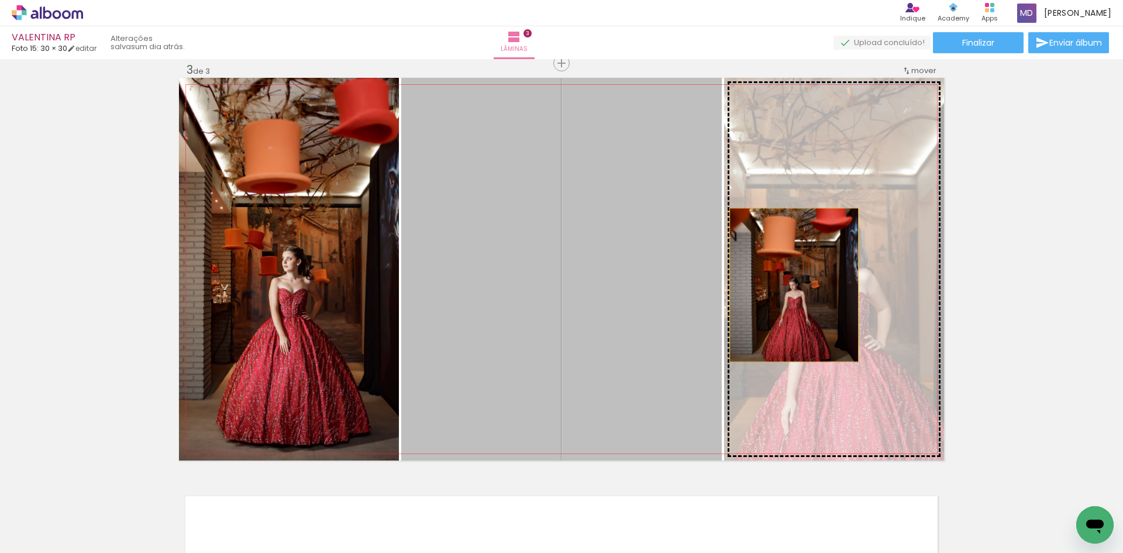
drag, startPoint x: 677, startPoint y: 284, endPoint x: 790, endPoint y: 285, distance: 112.9
click at [0, 0] on slot at bounding box center [0, 0] width 0 height 0
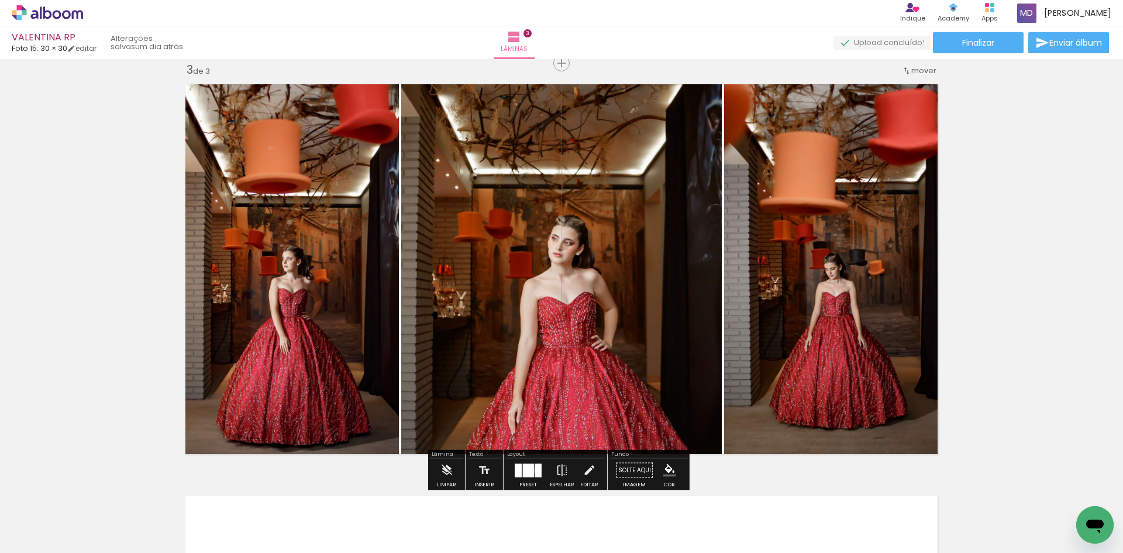
click at [527, 470] on div at bounding box center [528, 469] width 11 height 13
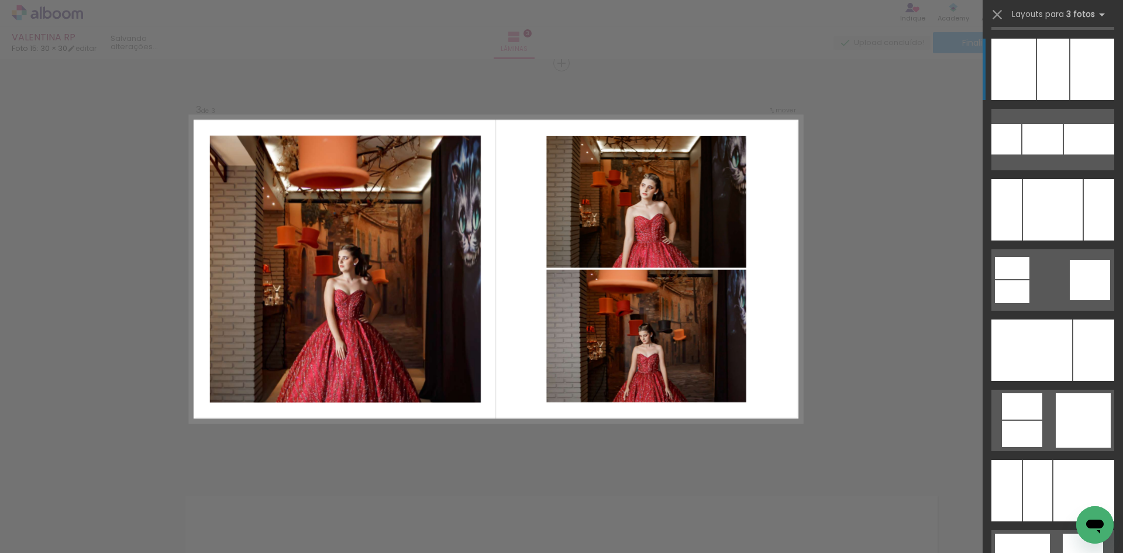
scroll to position [8363, 0]
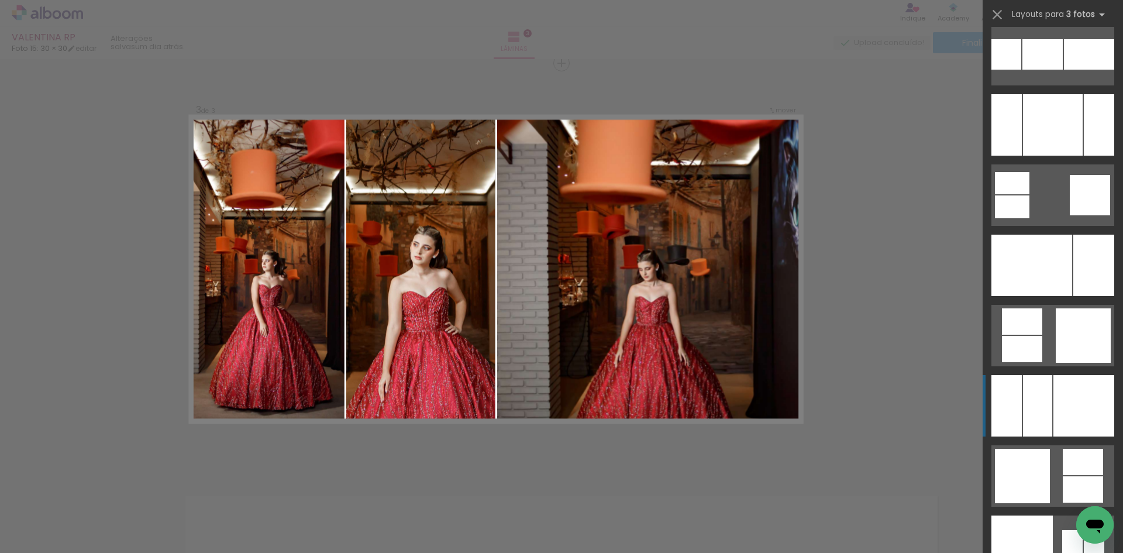
click at [1076, 415] on div at bounding box center [1083, 405] width 61 height 61
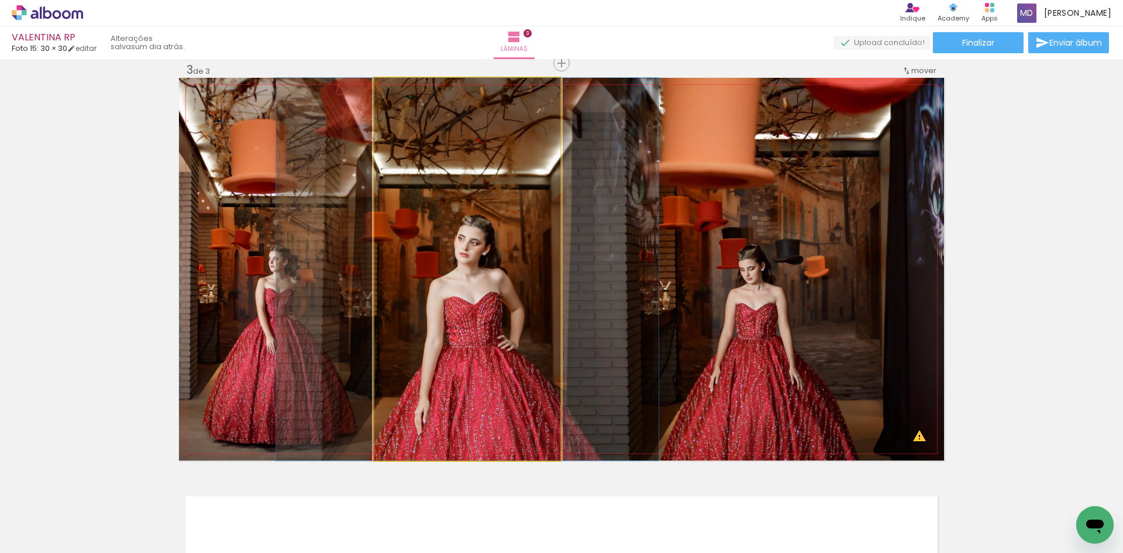
drag, startPoint x: 500, startPoint y: 346, endPoint x: 500, endPoint y: 326, distance: 19.9
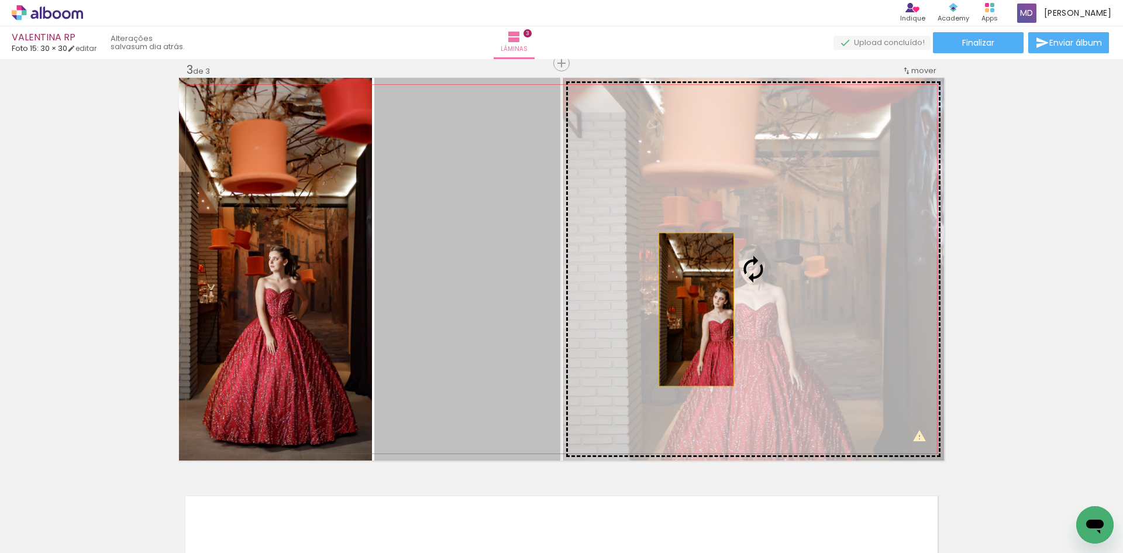
drag, startPoint x: 495, startPoint y: 315, endPoint x: 693, endPoint y: 308, distance: 198.4
click at [0, 0] on slot at bounding box center [0, 0] width 0 height 0
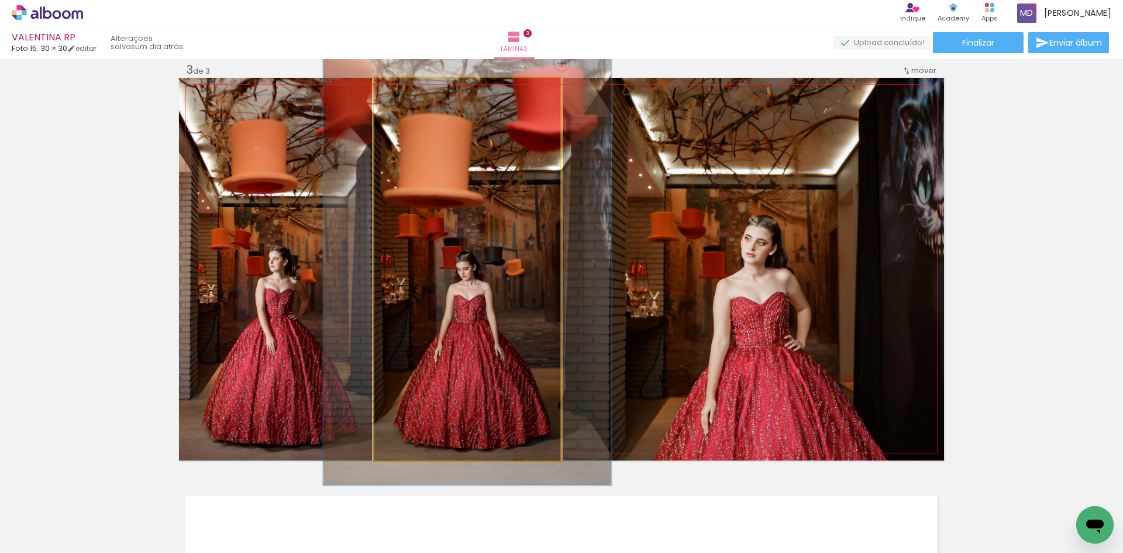
click at [405, 94] on div at bounding box center [407, 90] width 11 height 11
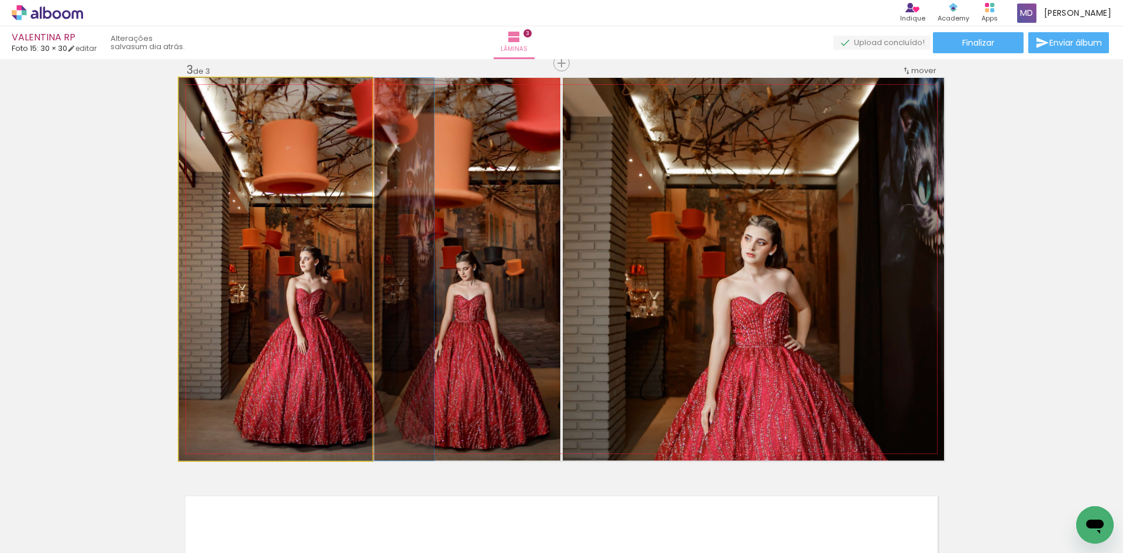
drag, startPoint x: 322, startPoint y: 250, endPoint x: 447, endPoint y: 253, distance: 125.8
click at [0, 0] on slot at bounding box center [0, 0] width 0 height 0
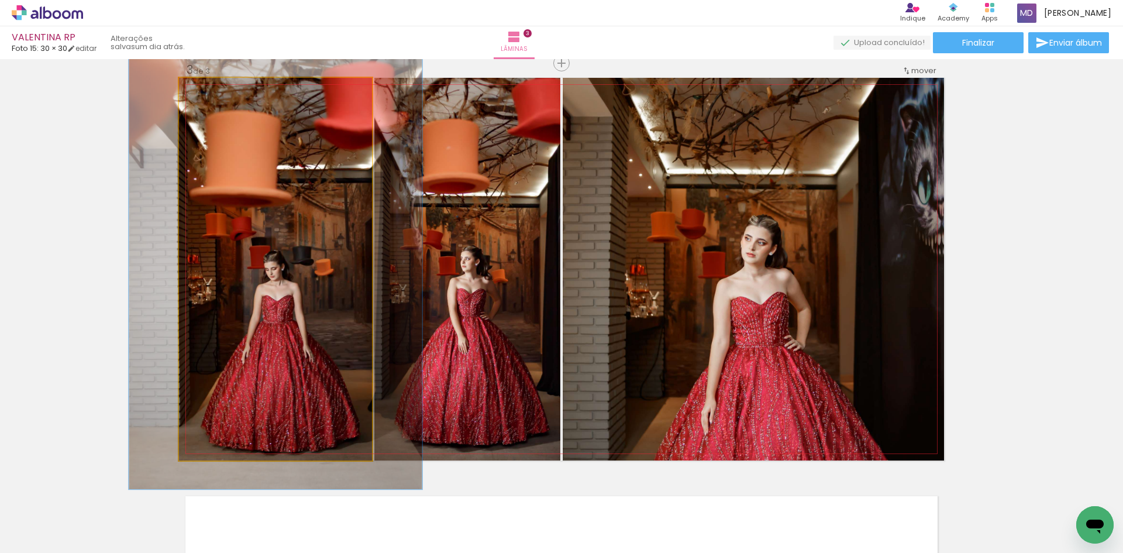
type paper-slider "115"
click at [212, 95] on div at bounding box center [213, 90] width 19 height 19
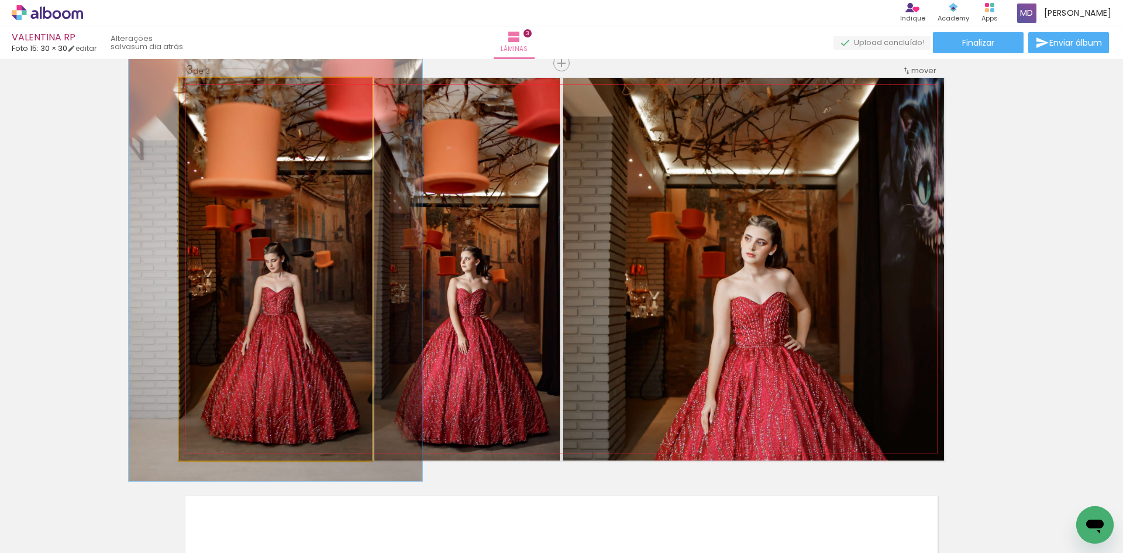
drag, startPoint x: 260, startPoint y: 371, endPoint x: 260, endPoint y: 363, distance: 8.2
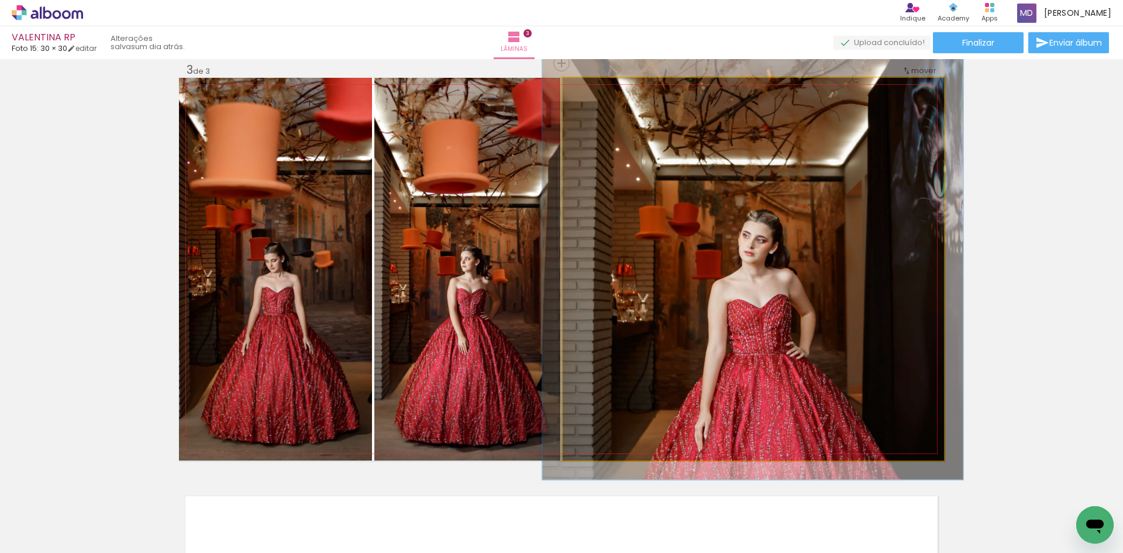
drag, startPoint x: 591, startPoint y: 96, endPoint x: 672, endPoint y: 171, distance: 110.5
type paper-slider "110"
click at [595, 98] on div at bounding box center [594, 90] width 19 height 19
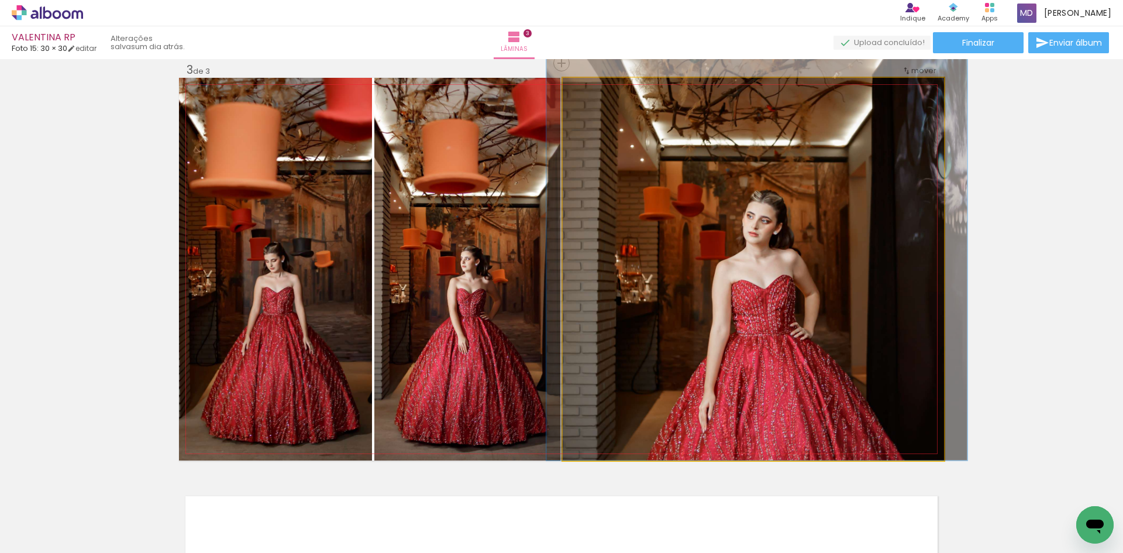
drag, startPoint x: 785, startPoint y: 356, endPoint x: 789, endPoint y: 335, distance: 21.4
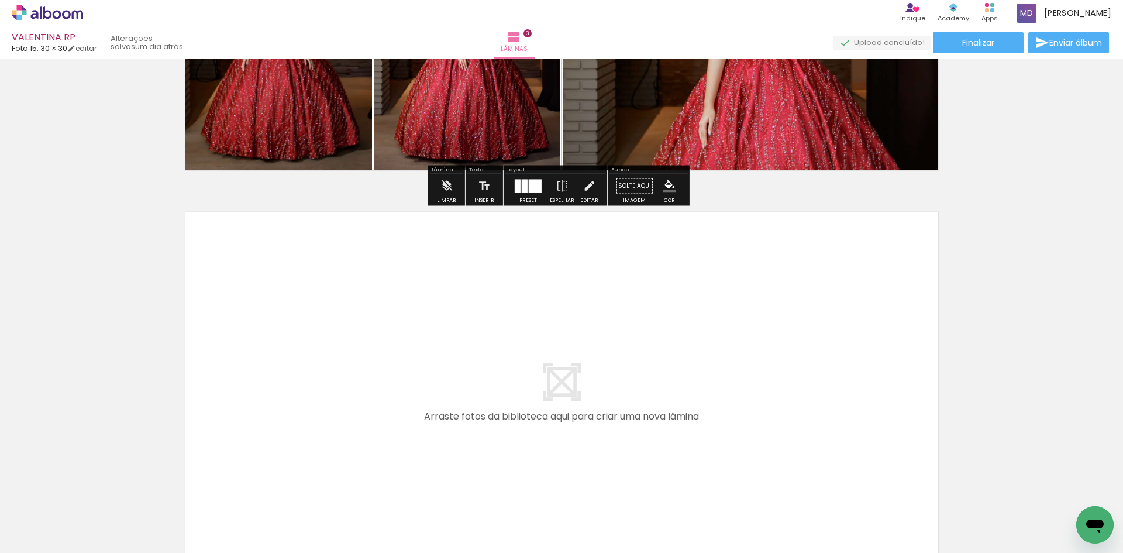
scroll to position [1131, 0]
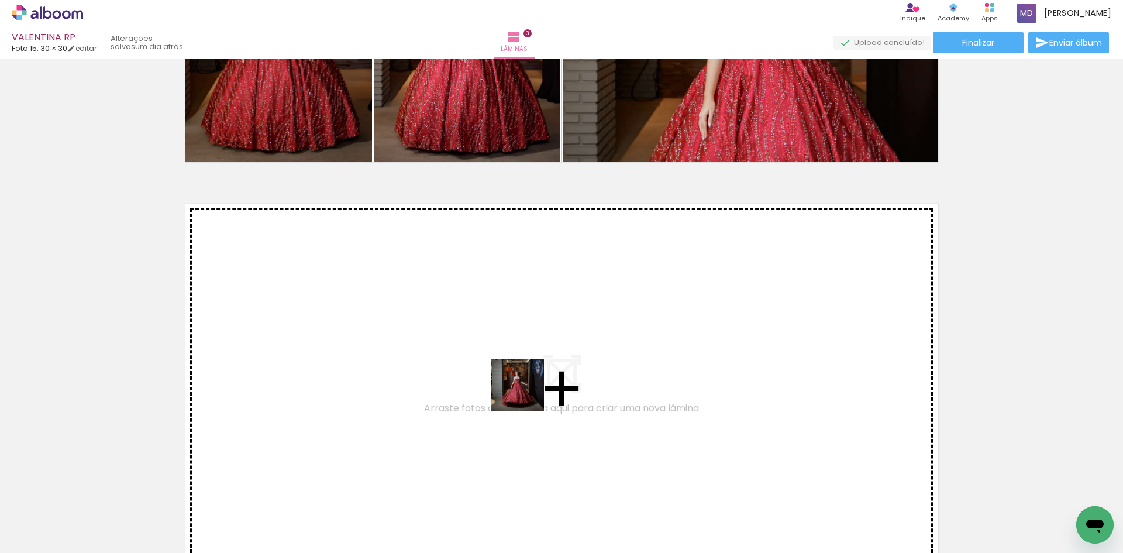
drag, startPoint x: 453, startPoint y: 518, endPoint x: 526, endPoint y: 394, distance: 144.4
click at [526, 394] on quentale-workspace at bounding box center [561, 276] width 1123 height 553
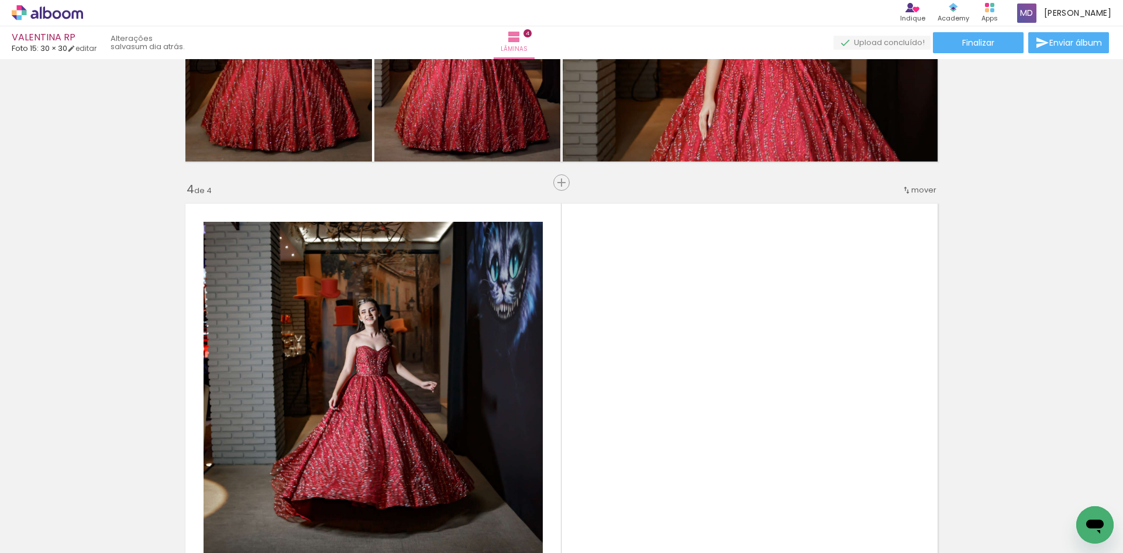
scroll to position [1250, 0]
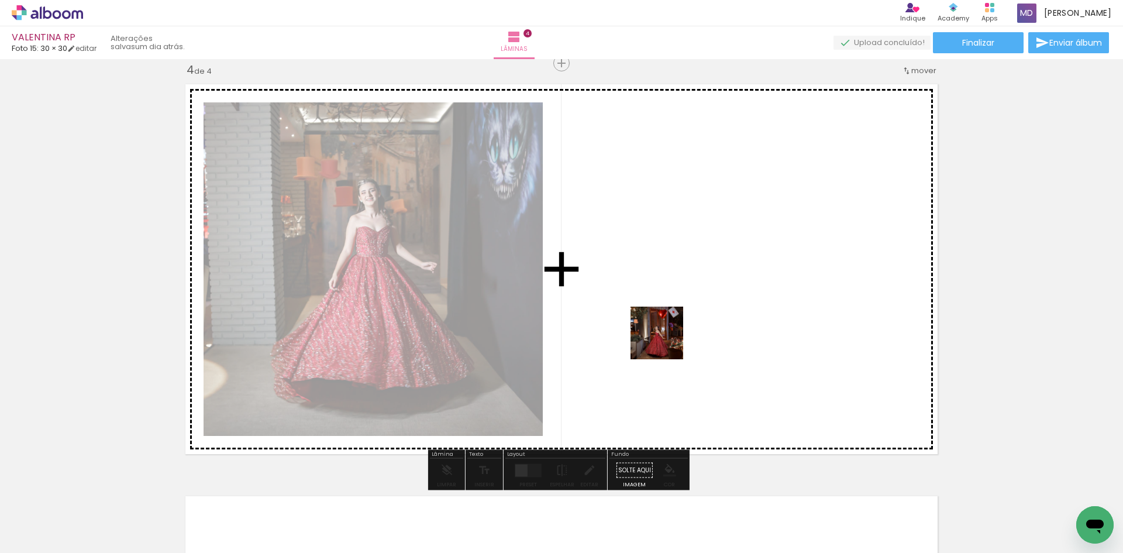
drag, startPoint x: 581, startPoint y: 513, endPoint x: 666, endPoint y: 342, distance: 190.9
click at [666, 342] on quentale-workspace at bounding box center [561, 276] width 1123 height 553
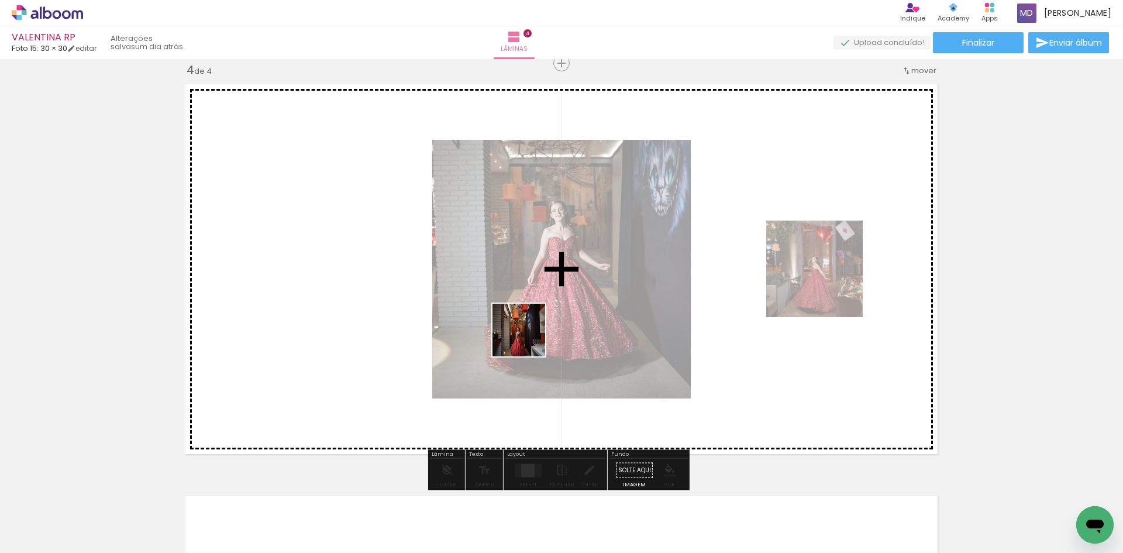
drag, startPoint x: 378, startPoint y: 522, endPoint x: 529, endPoint y: 338, distance: 237.7
click at [529, 338] on quentale-workspace at bounding box center [561, 276] width 1123 height 553
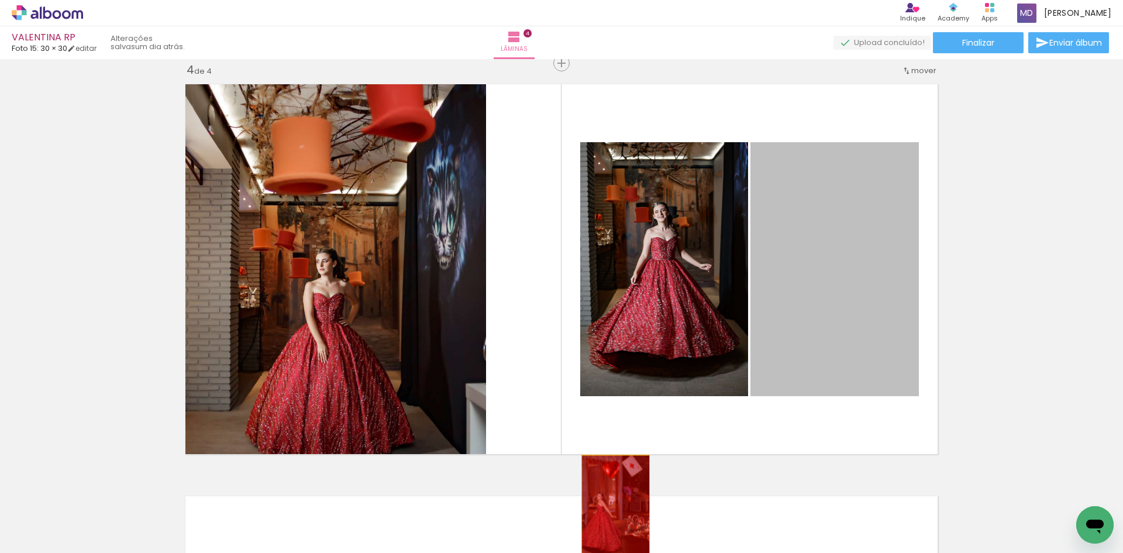
drag, startPoint x: 814, startPoint y: 348, endPoint x: 585, endPoint y: 527, distance: 290.4
click at [580, 527] on quentale-workspace at bounding box center [561, 276] width 1123 height 553
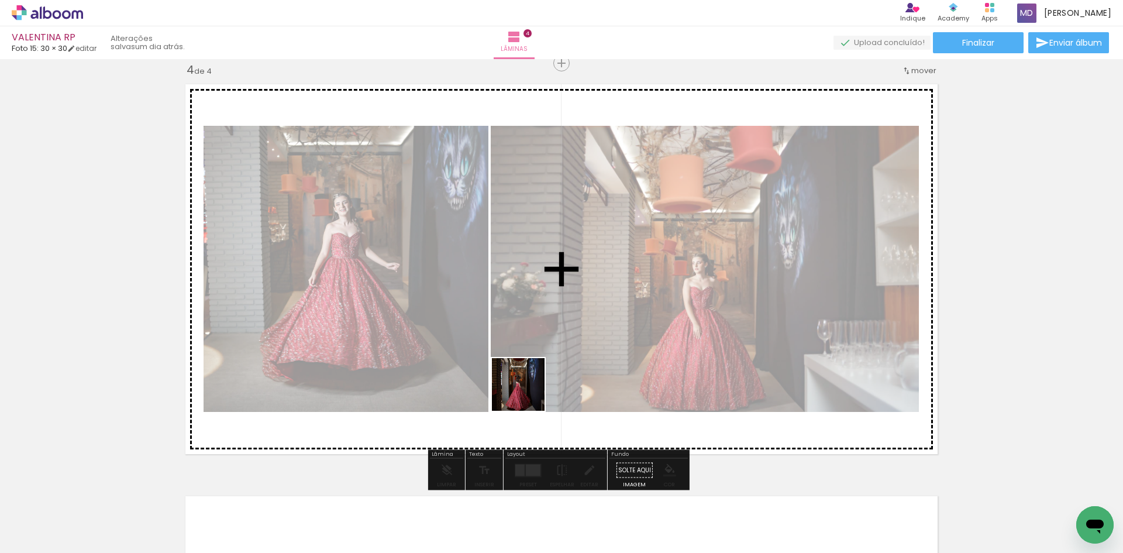
drag, startPoint x: 387, startPoint y: 519, endPoint x: 599, endPoint y: 343, distance: 275.8
click at [599, 343] on quentale-workspace at bounding box center [561, 276] width 1123 height 553
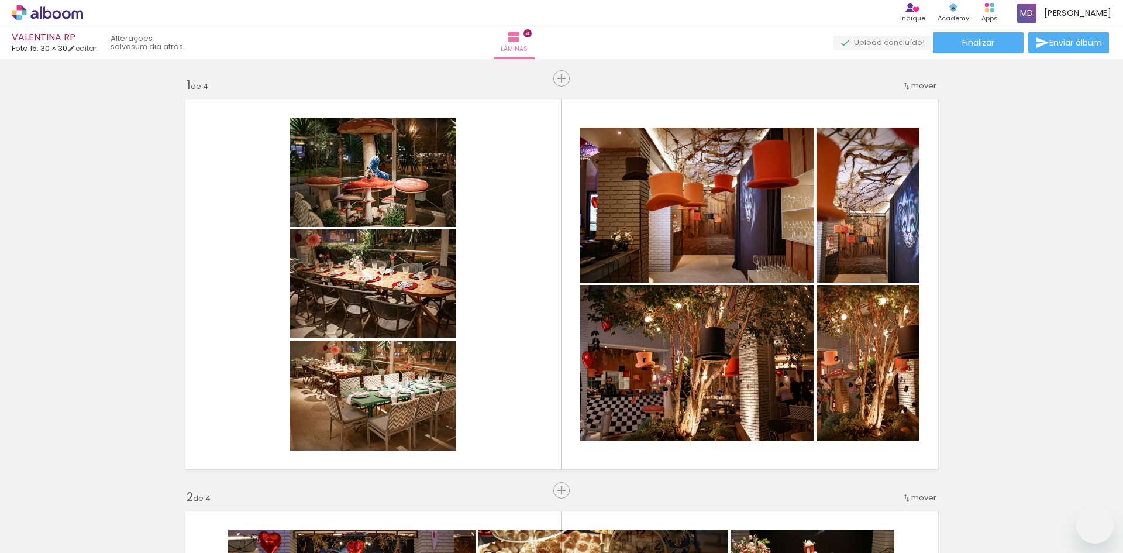
click at [630, 343] on quentale-workspace at bounding box center [561, 276] width 1123 height 553
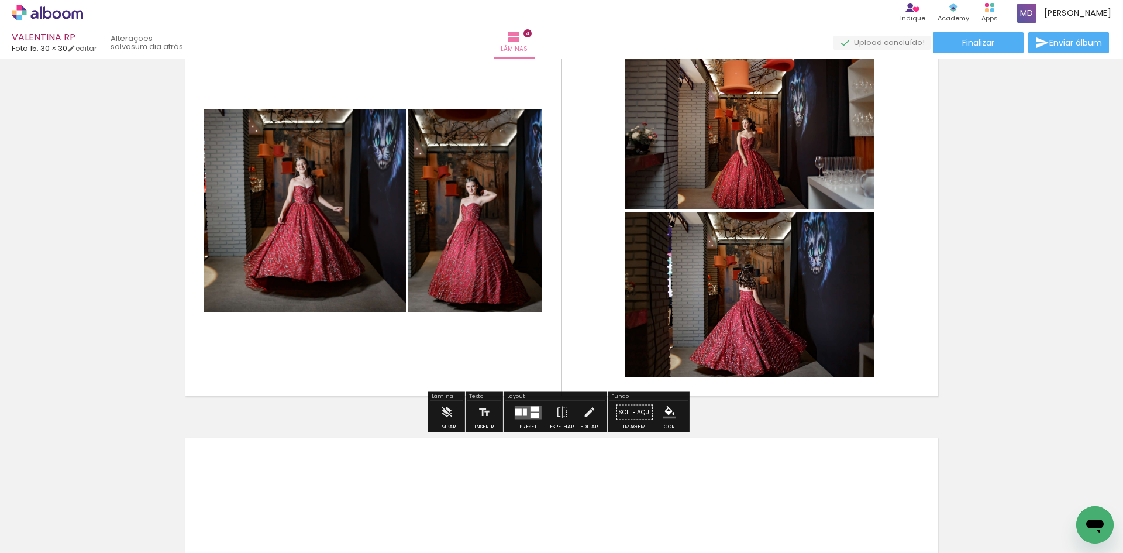
scroll to position [8363, 0]
click at [515, 409] on div at bounding box center [518, 411] width 6 height 7
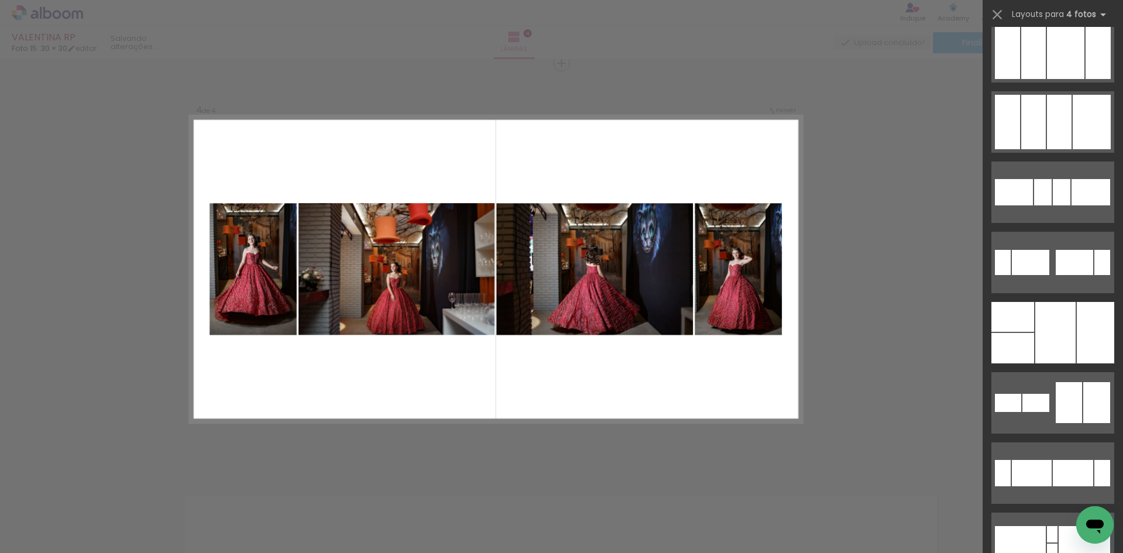
scroll to position [1053, 0]
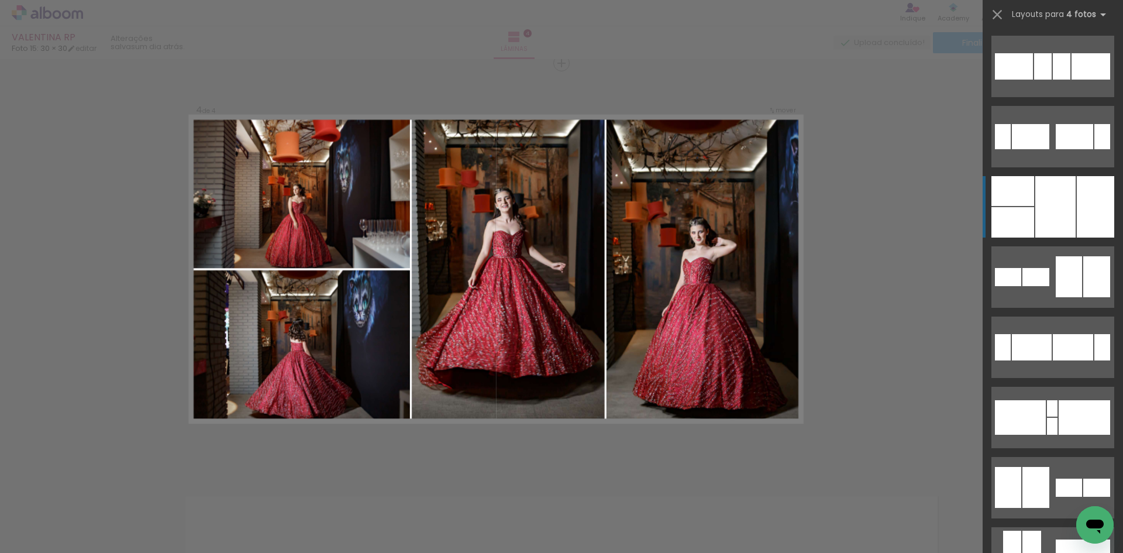
click at [1046, 208] on div at bounding box center [1055, 206] width 40 height 61
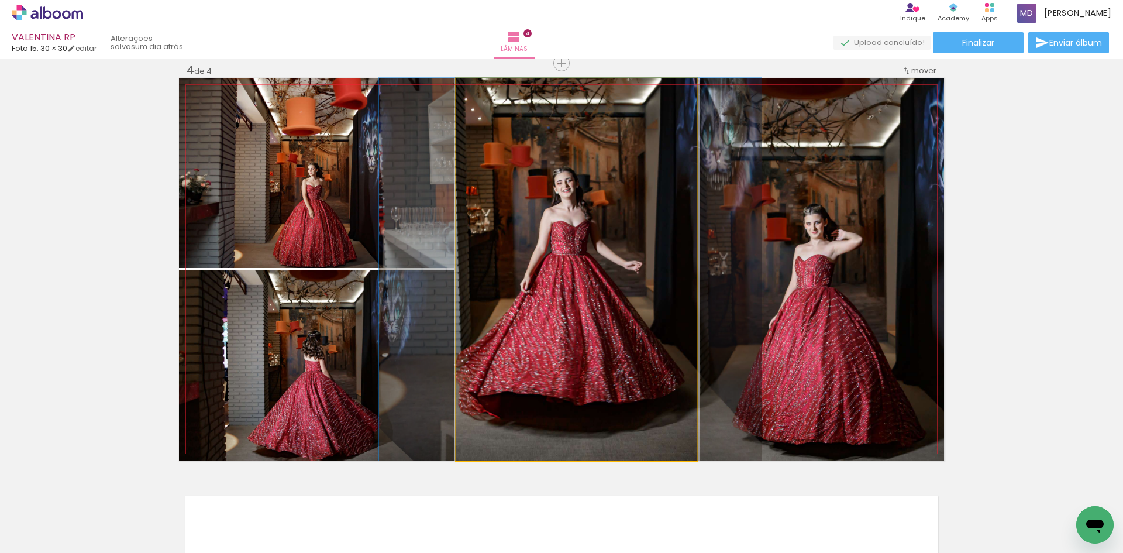
drag, startPoint x: 633, startPoint y: 312, endPoint x: 626, endPoint y: 334, distance: 22.6
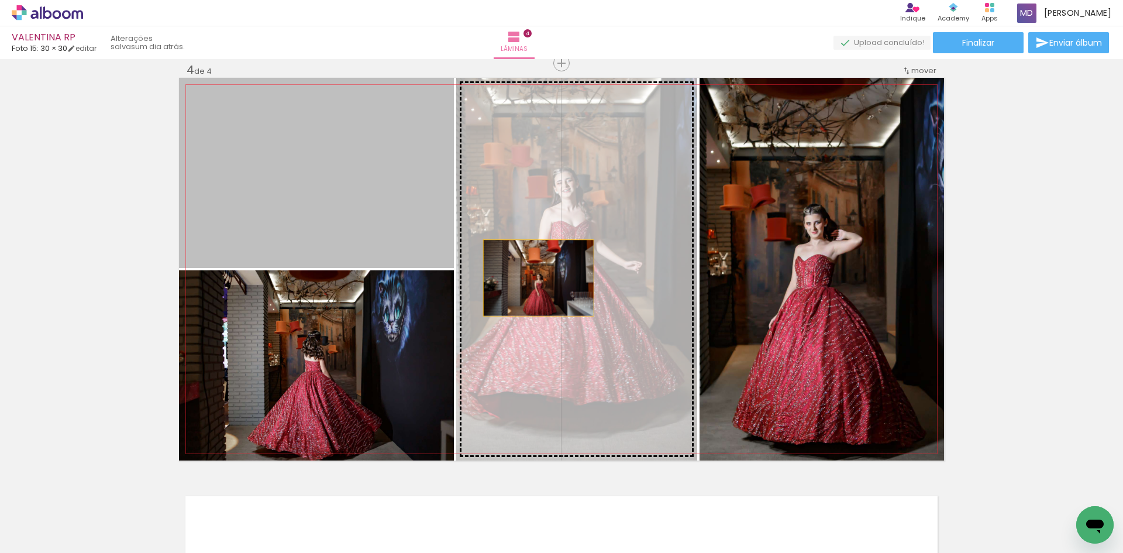
drag, startPoint x: 395, startPoint y: 198, endPoint x: 553, endPoint y: 287, distance: 180.9
click at [0, 0] on slot at bounding box center [0, 0] width 0 height 0
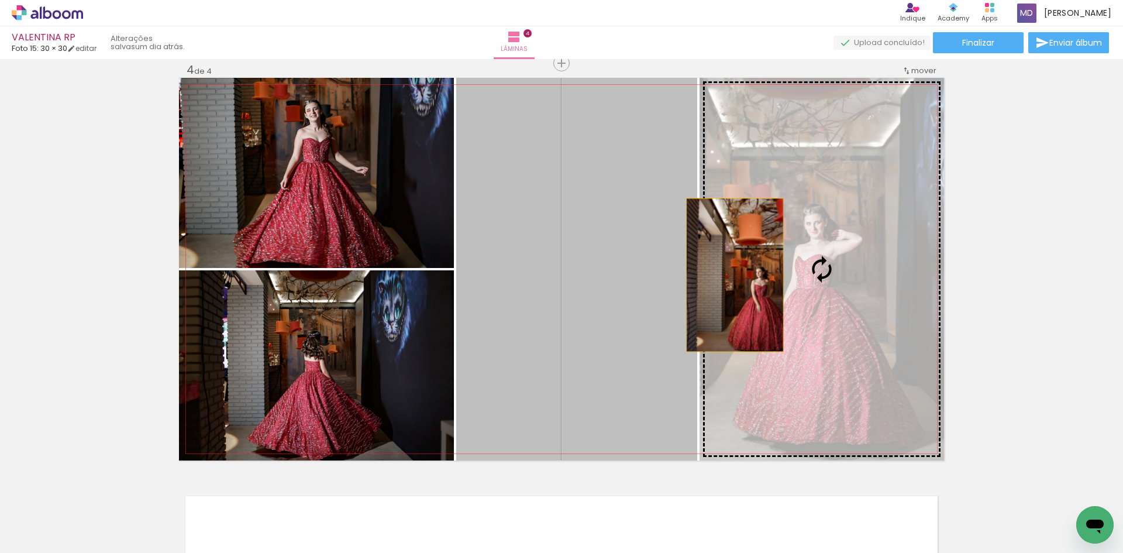
drag, startPoint x: 621, startPoint y: 295, endPoint x: 770, endPoint y: 271, distance: 151.0
click at [0, 0] on slot at bounding box center [0, 0] width 0 height 0
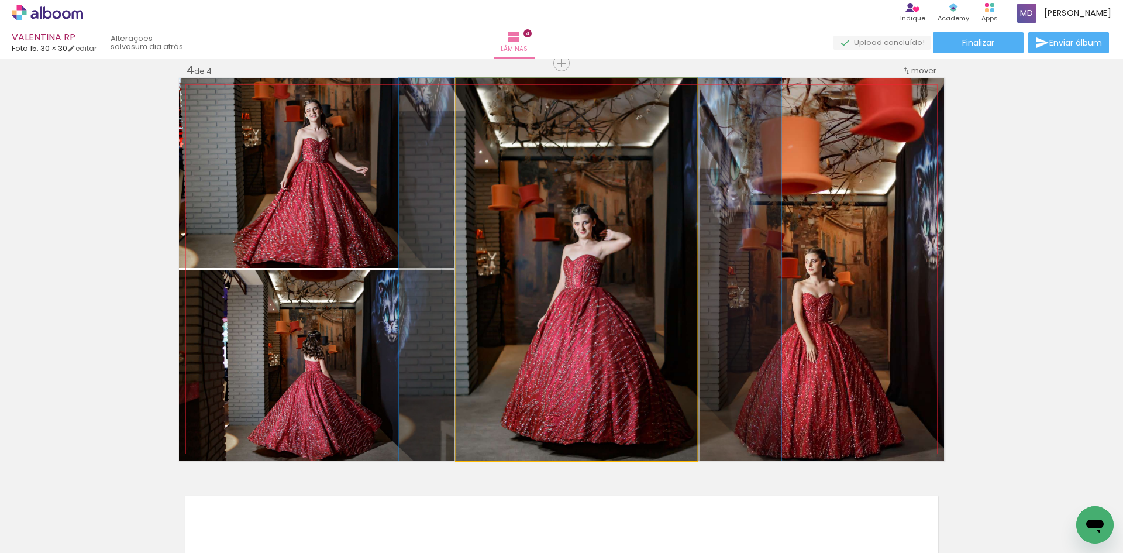
drag, startPoint x: 600, startPoint y: 309, endPoint x: 613, endPoint y: 309, distance: 13.5
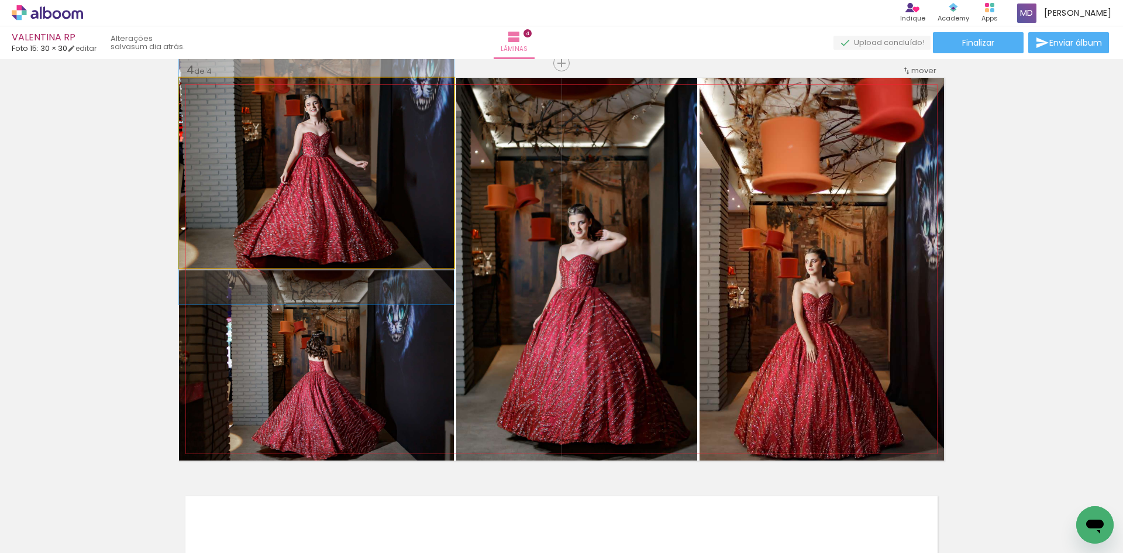
drag, startPoint x: 337, startPoint y: 244, endPoint x: 333, endPoint y: 238, distance: 7.1
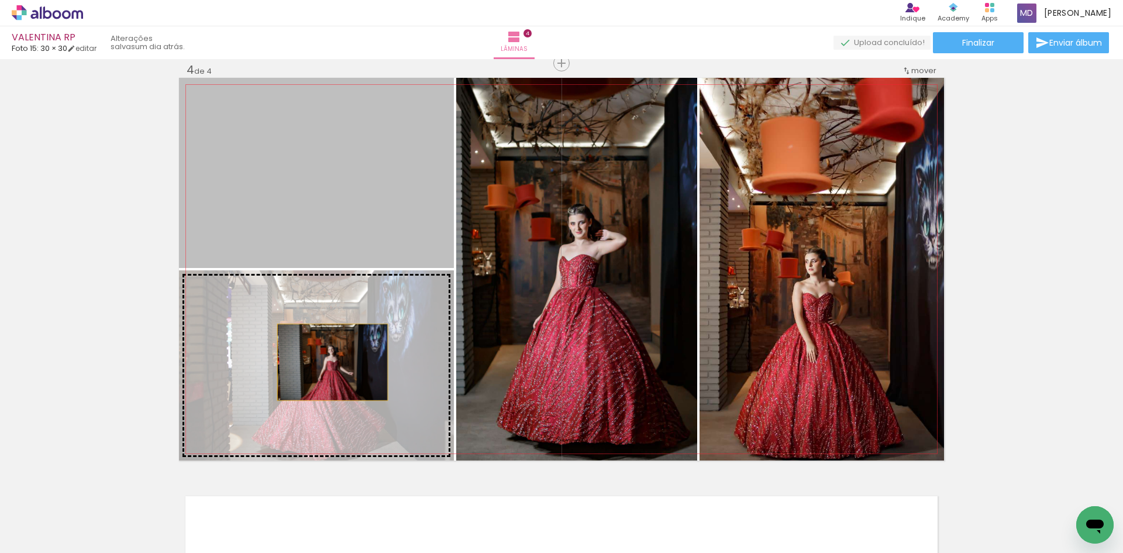
drag, startPoint x: 356, startPoint y: 225, endPoint x: 328, endPoint y: 362, distance: 140.2
click at [0, 0] on slot at bounding box center [0, 0] width 0 height 0
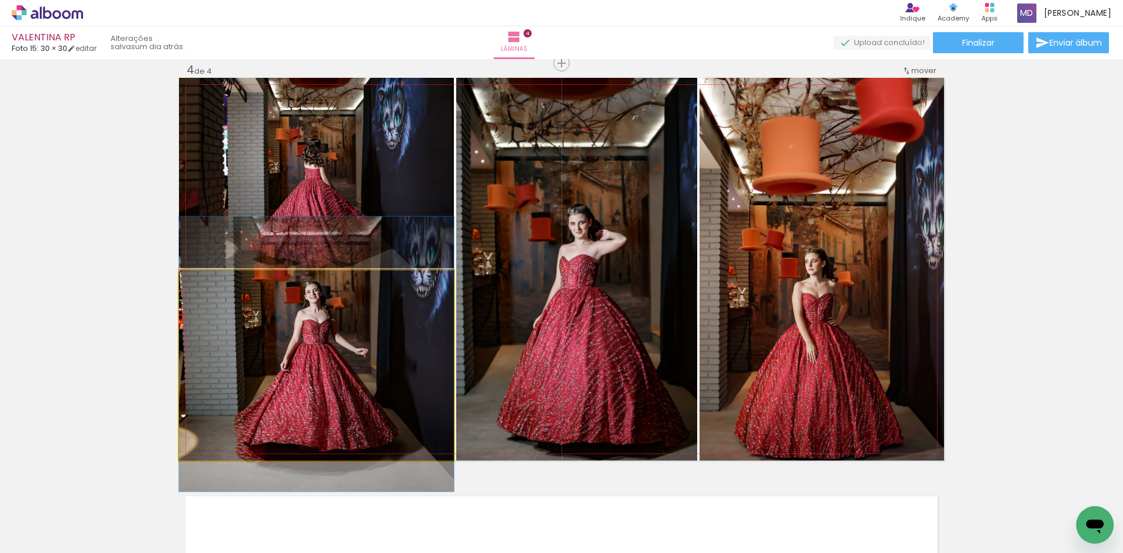
drag, startPoint x: 338, startPoint y: 385, endPoint x: 337, endPoint y: 374, distance: 11.1
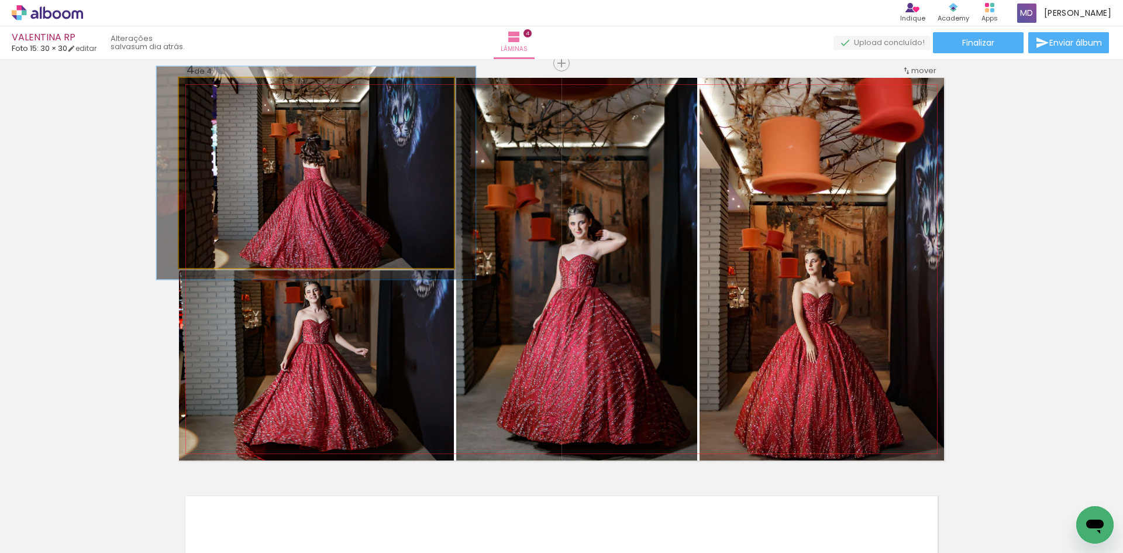
type paper-slider "113"
click at [214, 92] on div at bounding box center [211, 90] width 19 height 19
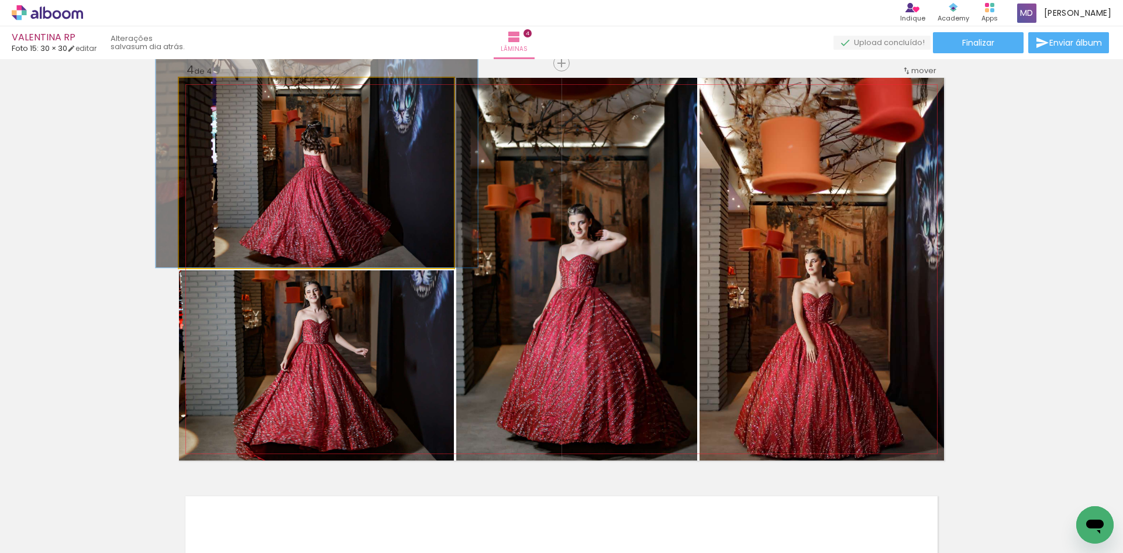
drag, startPoint x: 304, startPoint y: 179, endPoint x: 304, endPoint y: 158, distance: 20.5
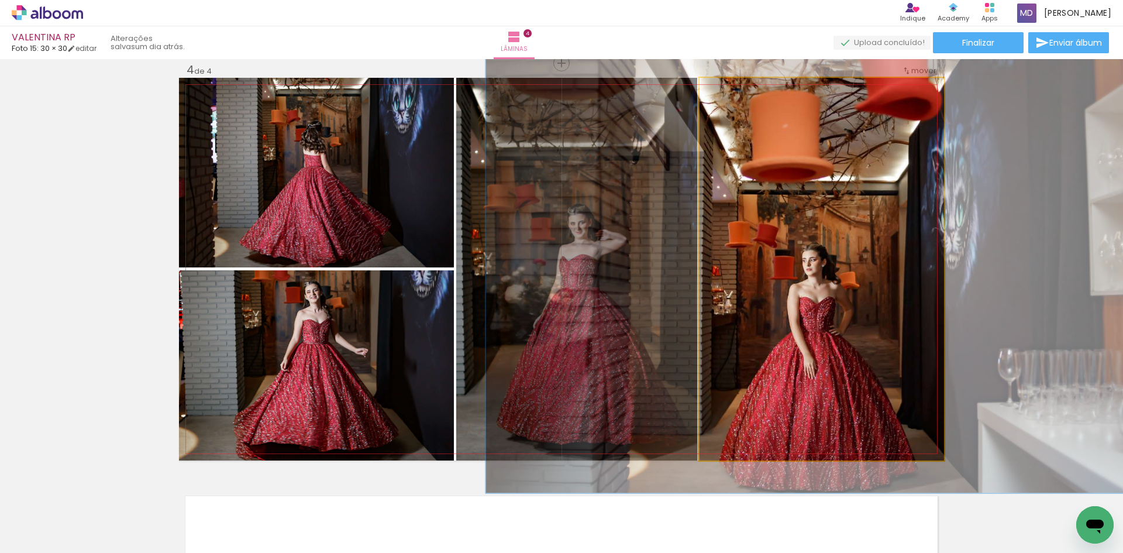
drag, startPoint x: 728, startPoint y: 94, endPoint x: 735, endPoint y: 95, distance: 7.1
click at [735, 95] on div at bounding box center [734, 90] width 19 height 19
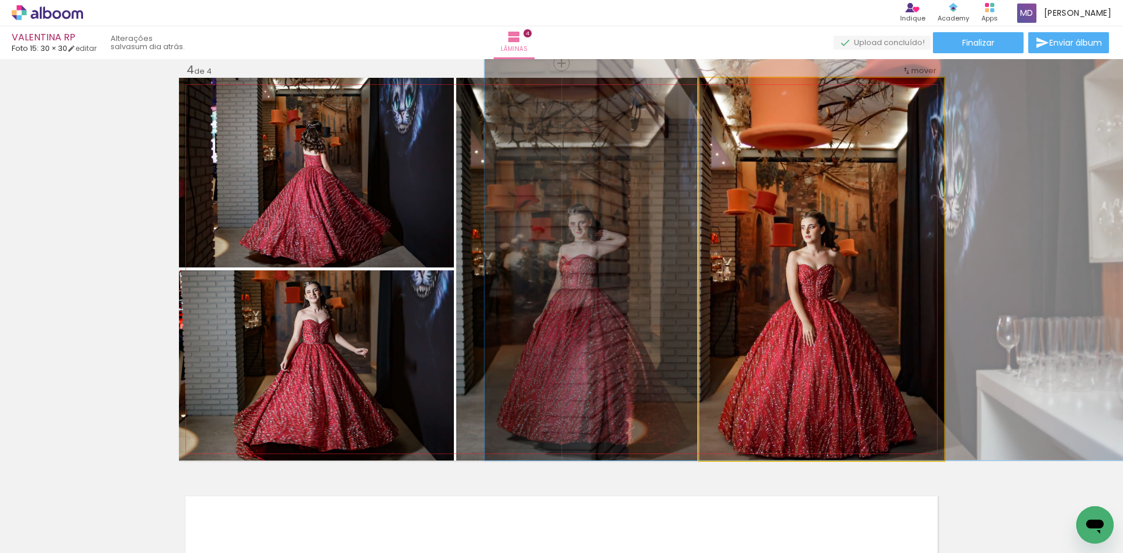
drag, startPoint x: 832, startPoint y: 373, endPoint x: 830, endPoint y: 312, distance: 61.4
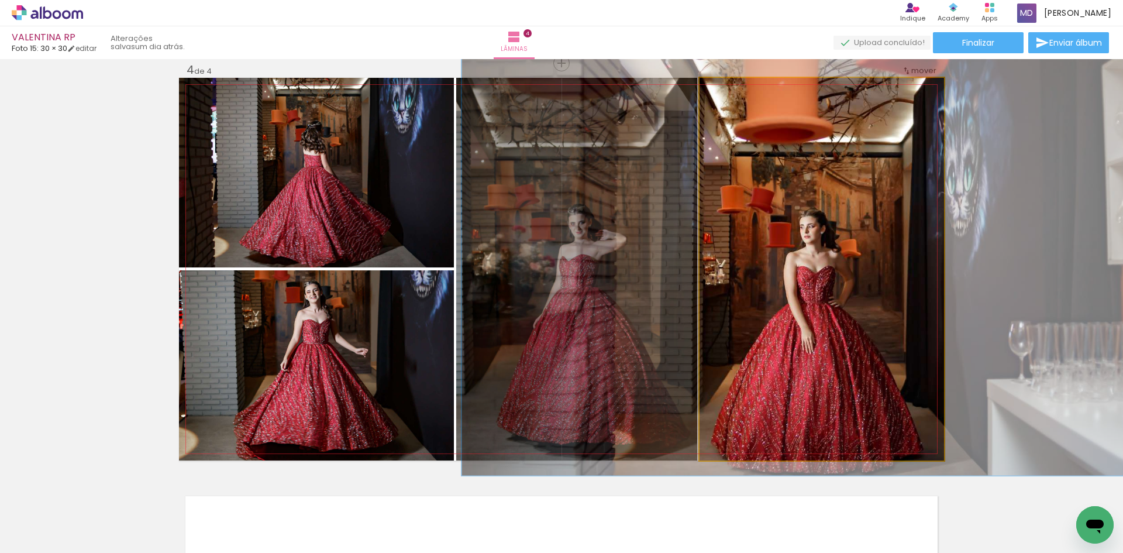
type paper-slider "125"
click at [738, 95] on div at bounding box center [738, 90] width 19 height 19
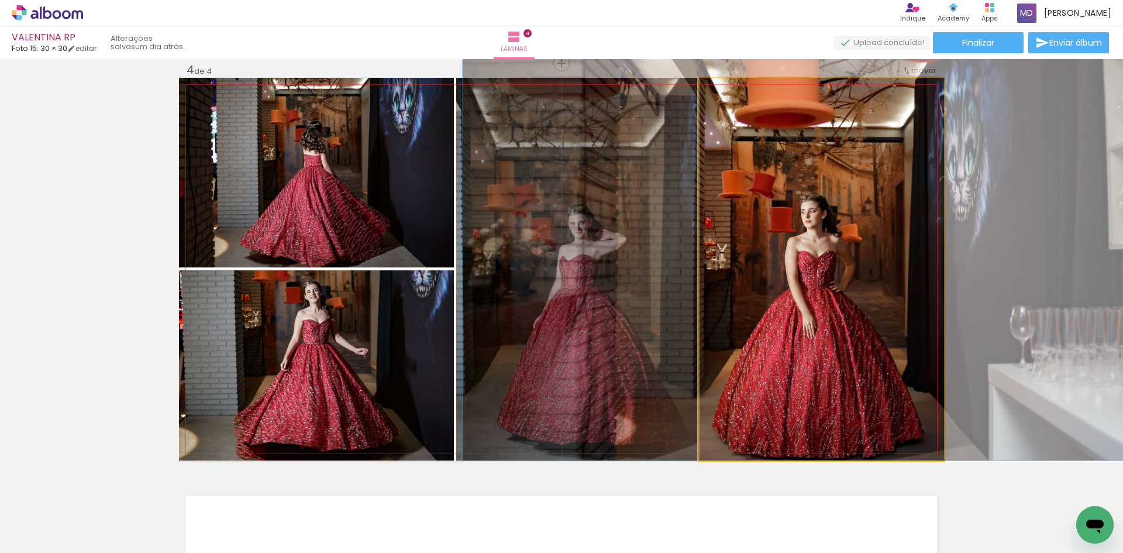
drag, startPoint x: 833, startPoint y: 315, endPoint x: 835, endPoint y: 283, distance: 32.2
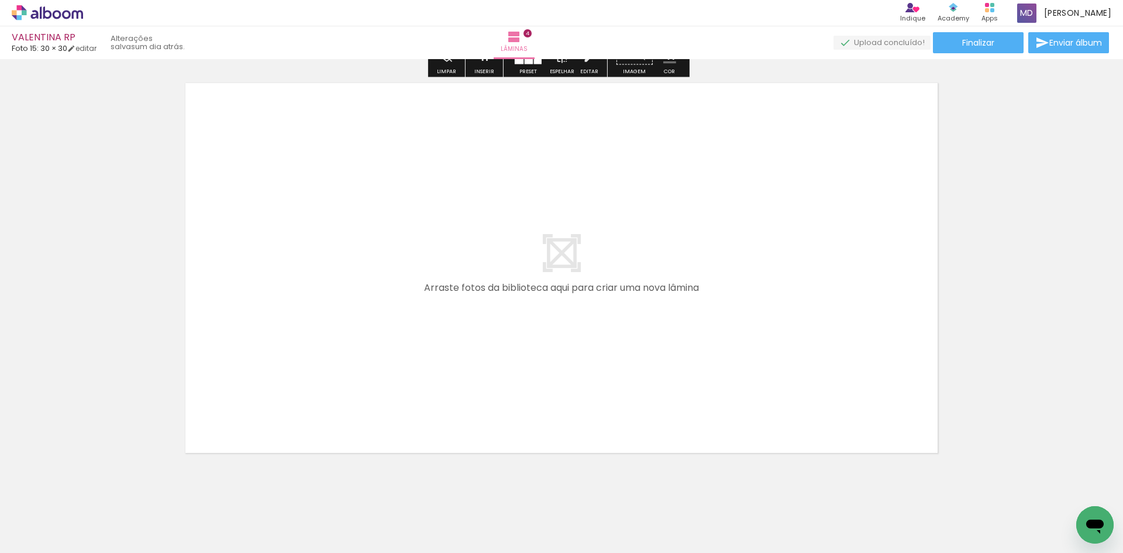
scroll to position [1693, 0]
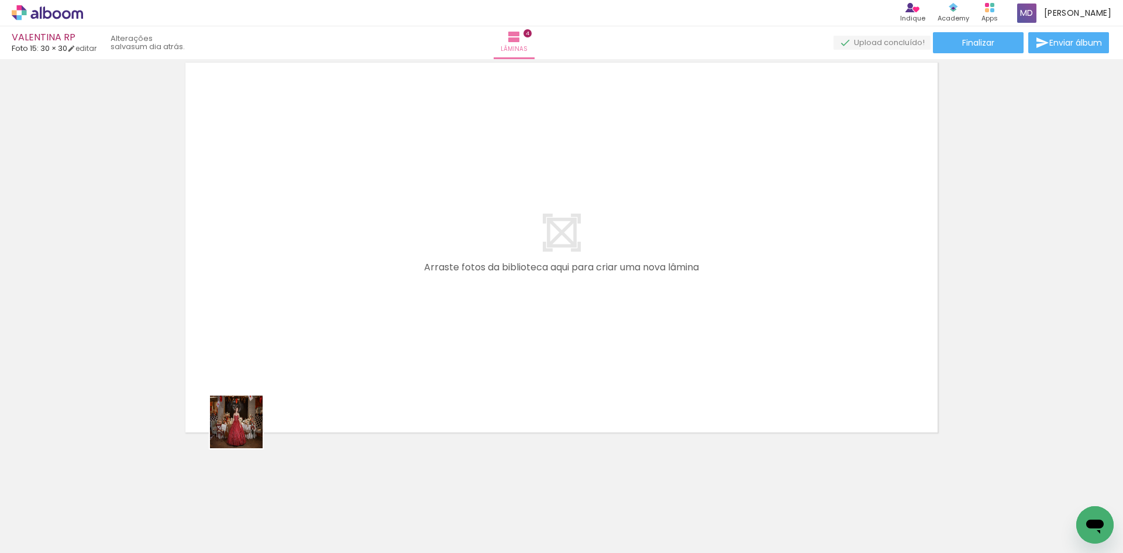
drag, startPoint x: 126, startPoint y: 519, endPoint x: 8, endPoint y: 16, distance: 516.6
click at [371, 363] on quentale-workspace at bounding box center [561, 276] width 1123 height 553
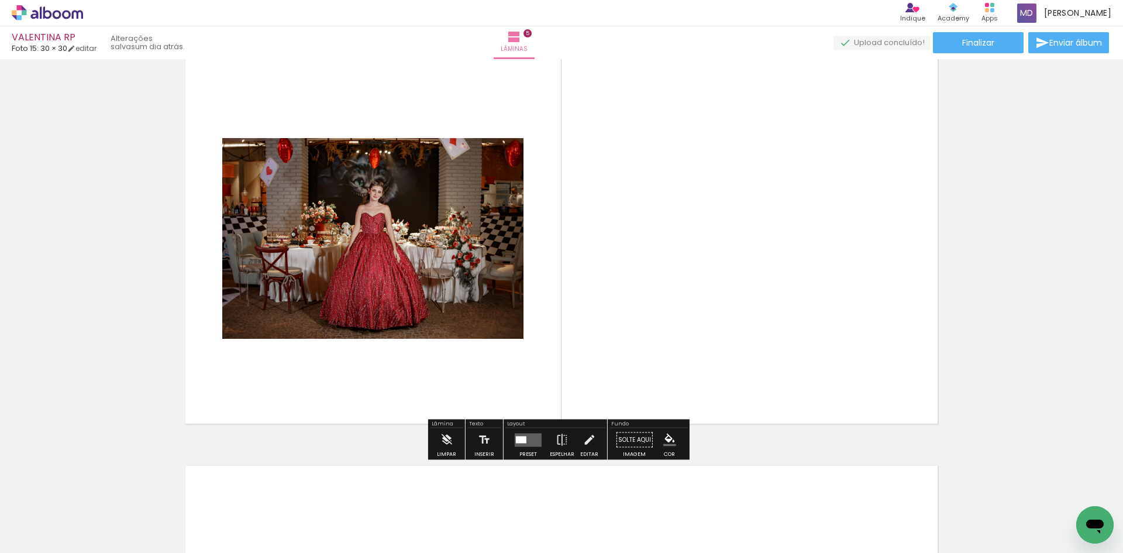
scroll to position [1662, 0]
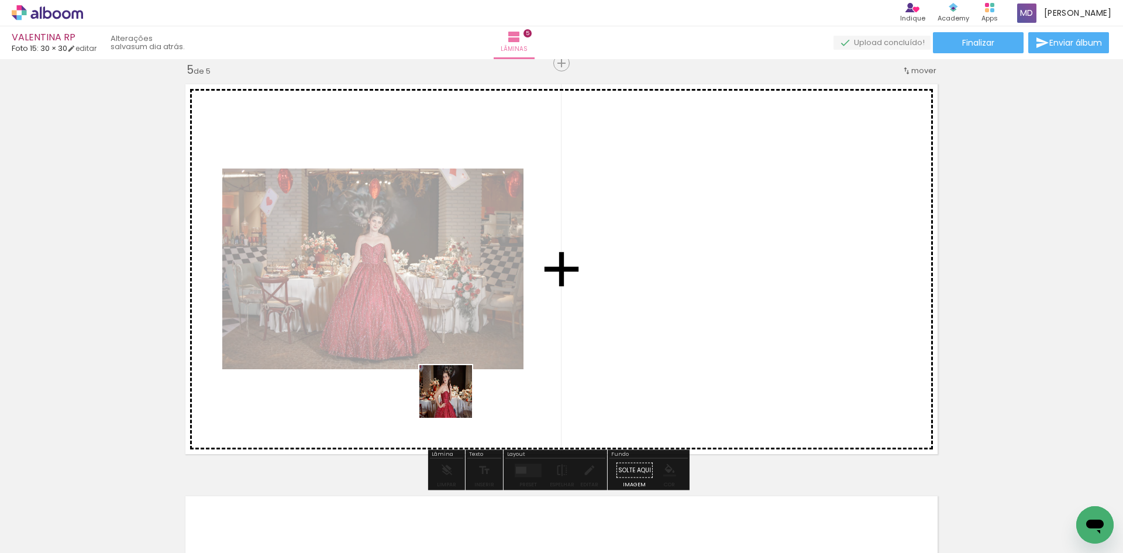
drag, startPoint x: 188, startPoint y: 516, endPoint x: 580, endPoint y: 353, distance: 423.7
click at [580, 353] on quentale-workspace at bounding box center [561, 276] width 1123 height 553
